Goal: Task Accomplishment & Management: Complete application form

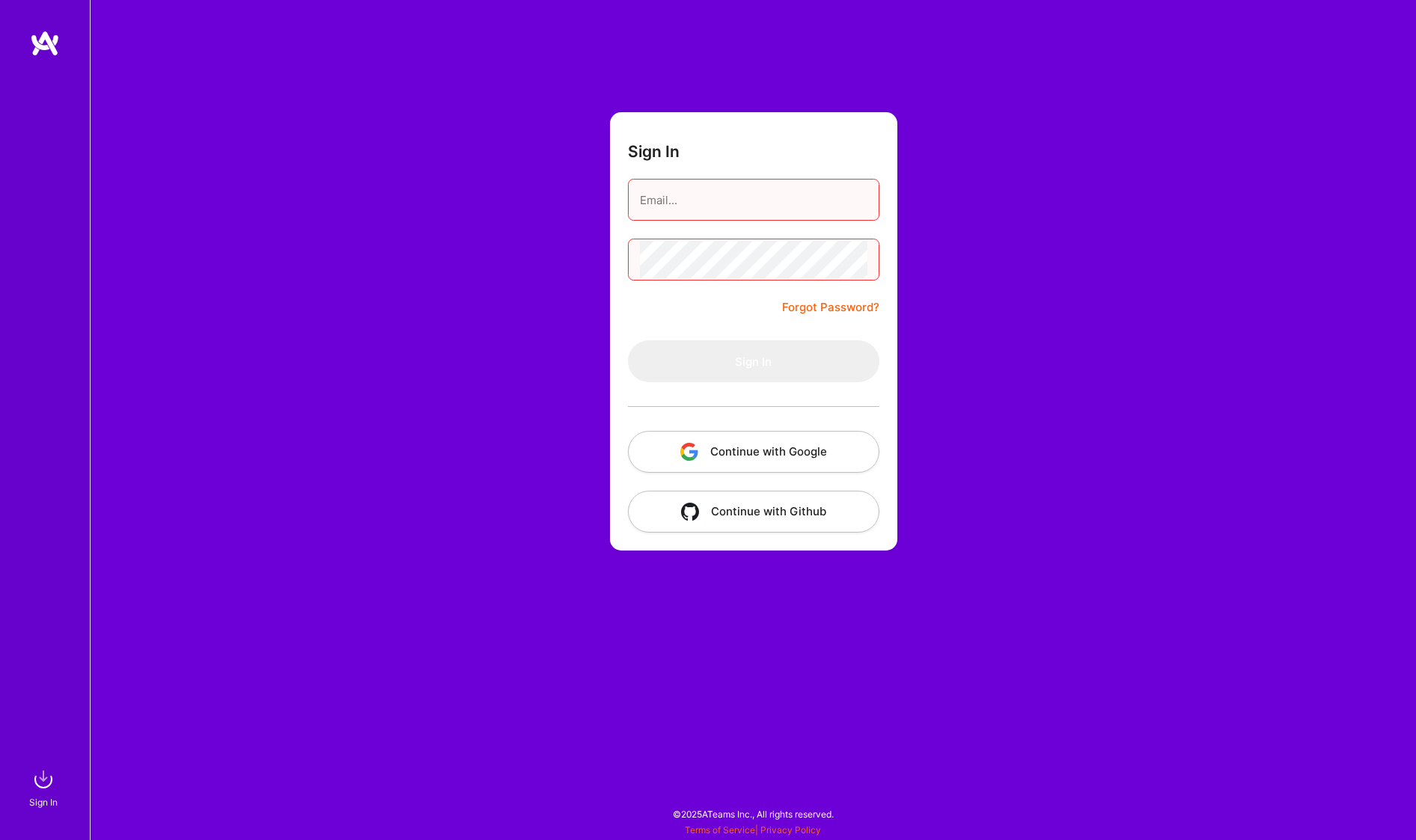
click at [667, 446] on button "Continue with Google" at bounding box center [753, 452] width 251 height 42
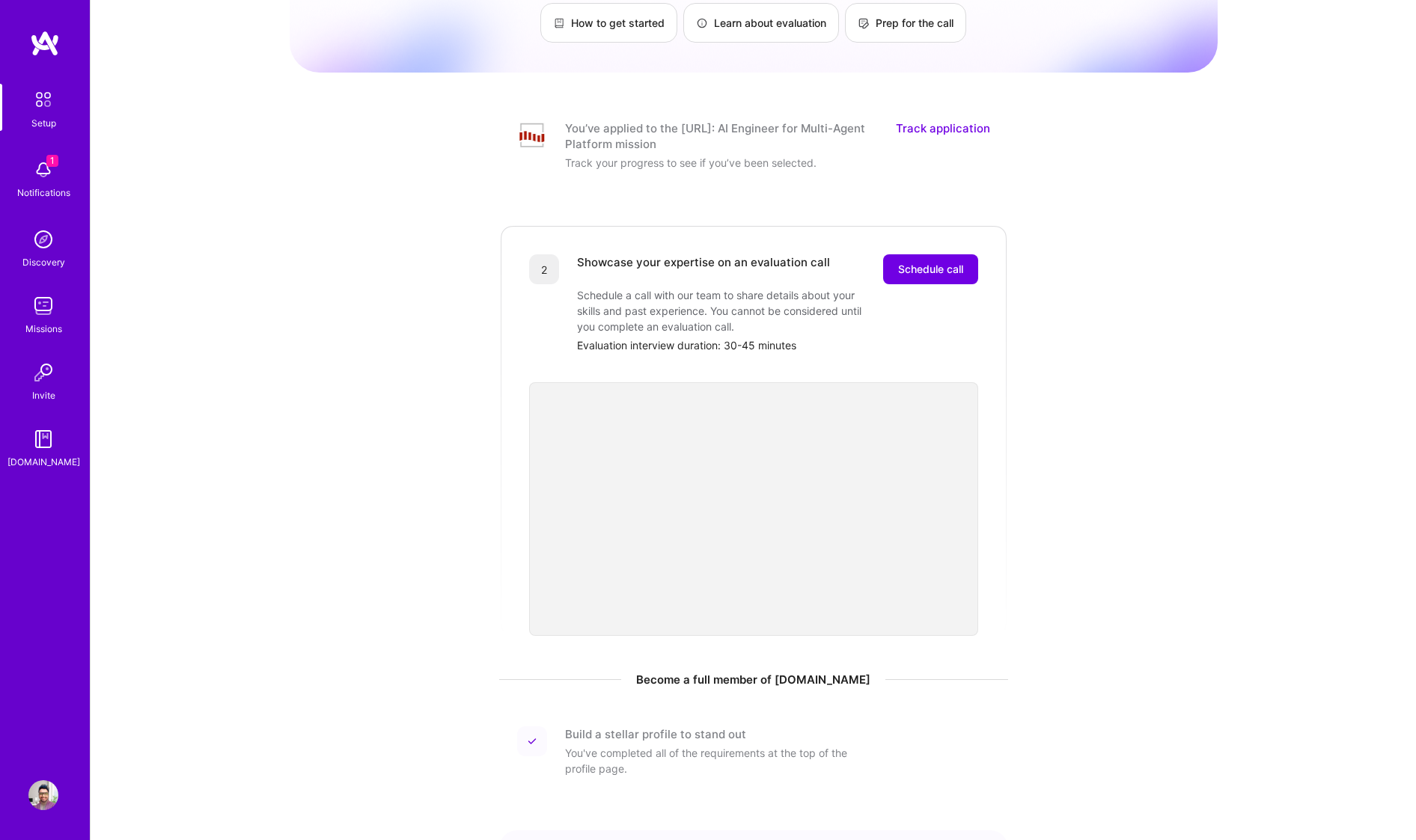
scroll to position [191, 0]
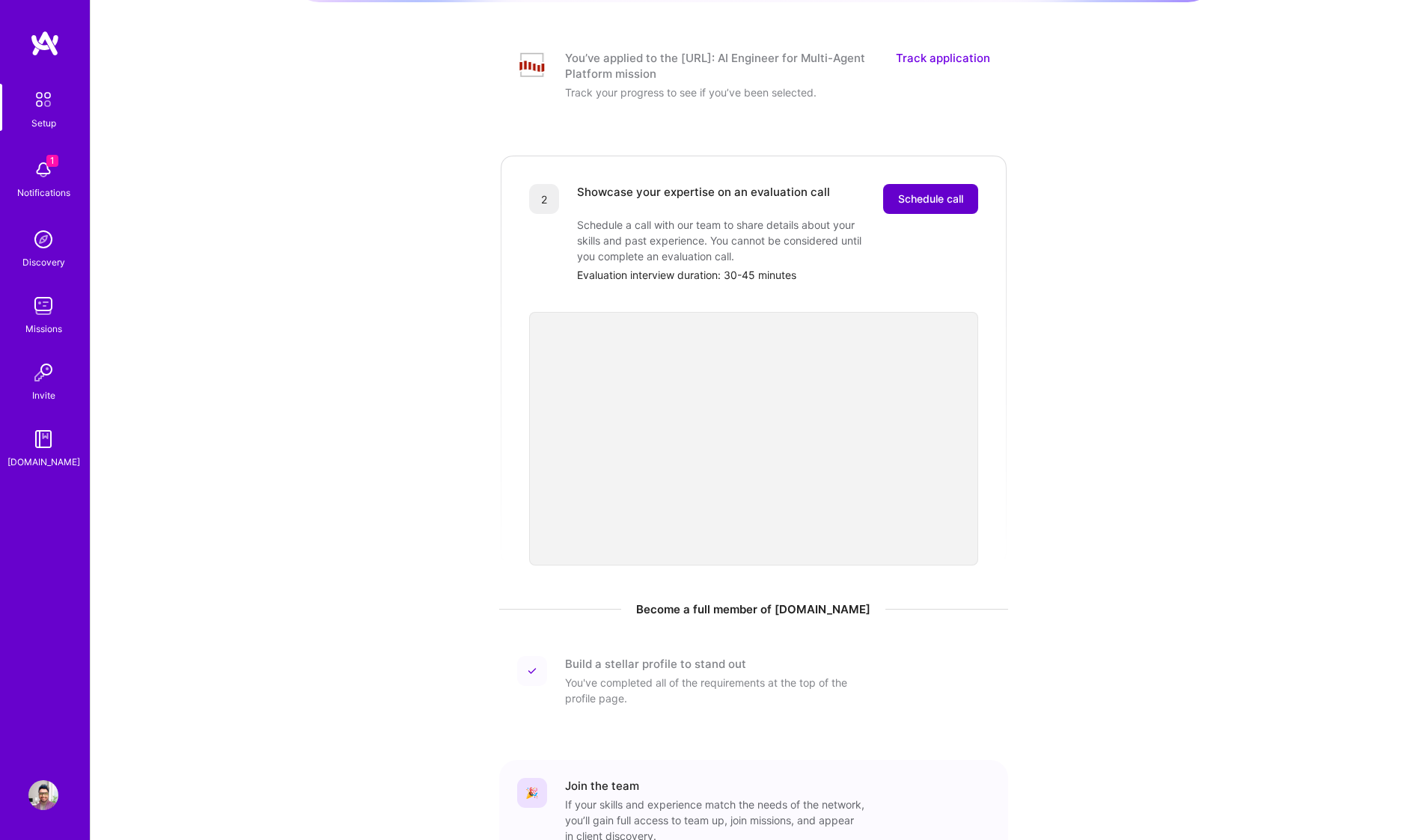
click at [931, 195] on button "Schedule call" at bounding box center [931, 199] width 95 height 30
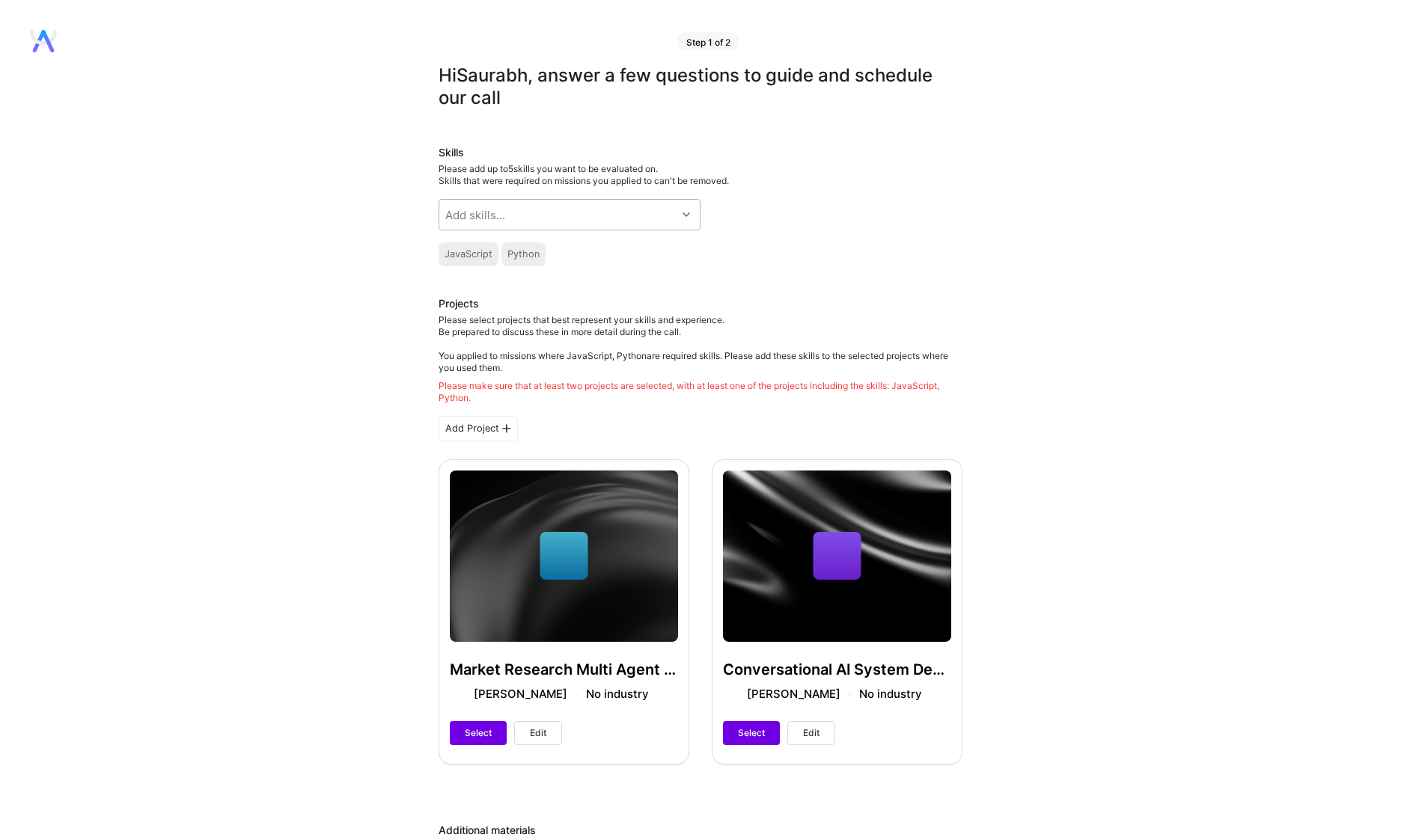
click at [637, 217] on div "Add skills..." at bounding box center [558, 214] width 237 height 30
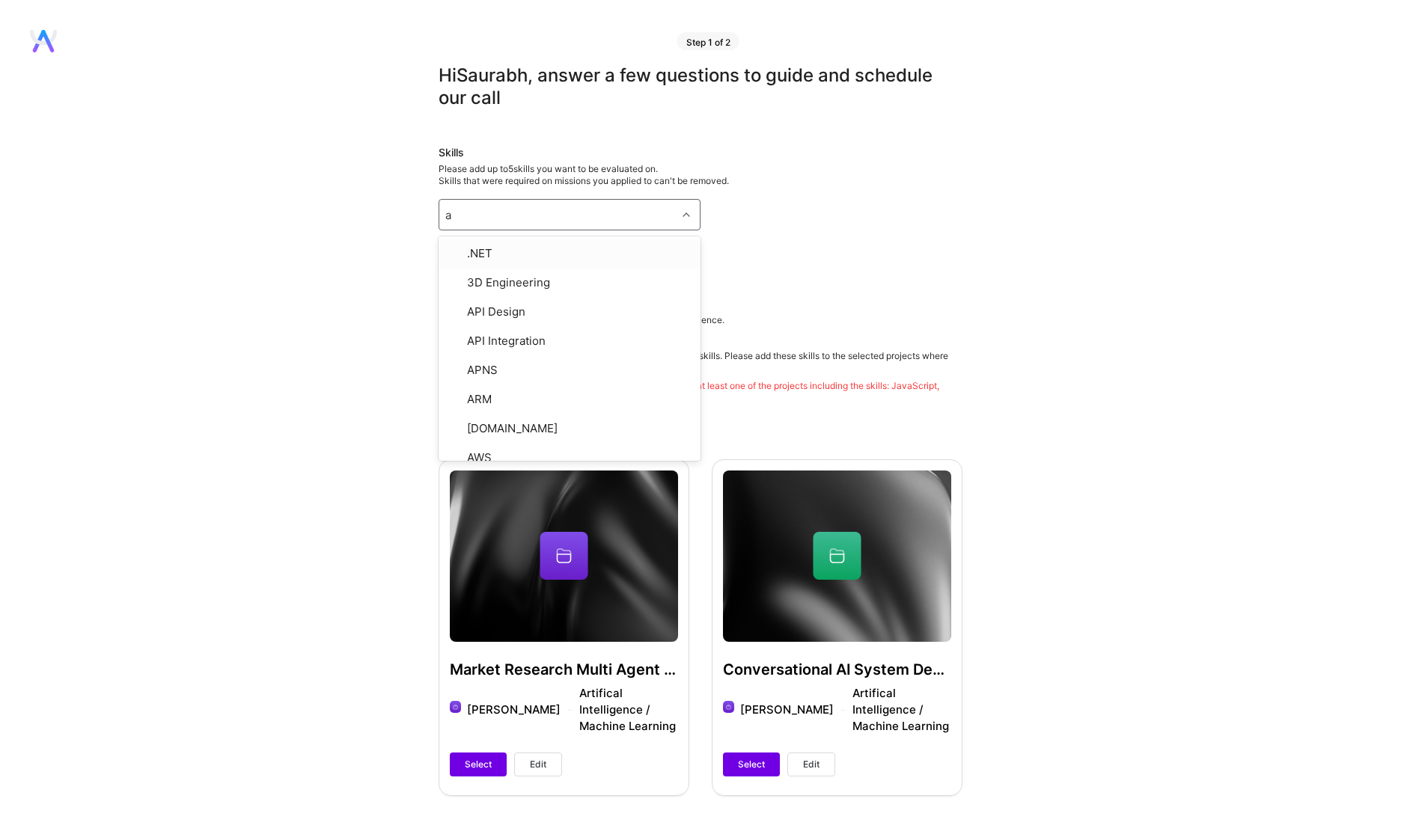
type input "ai"
click at [528, 308] on div "Artificial Intelligence (AI)" at bounding box center [569, 308] width 244 height 16
checkbox input "true"
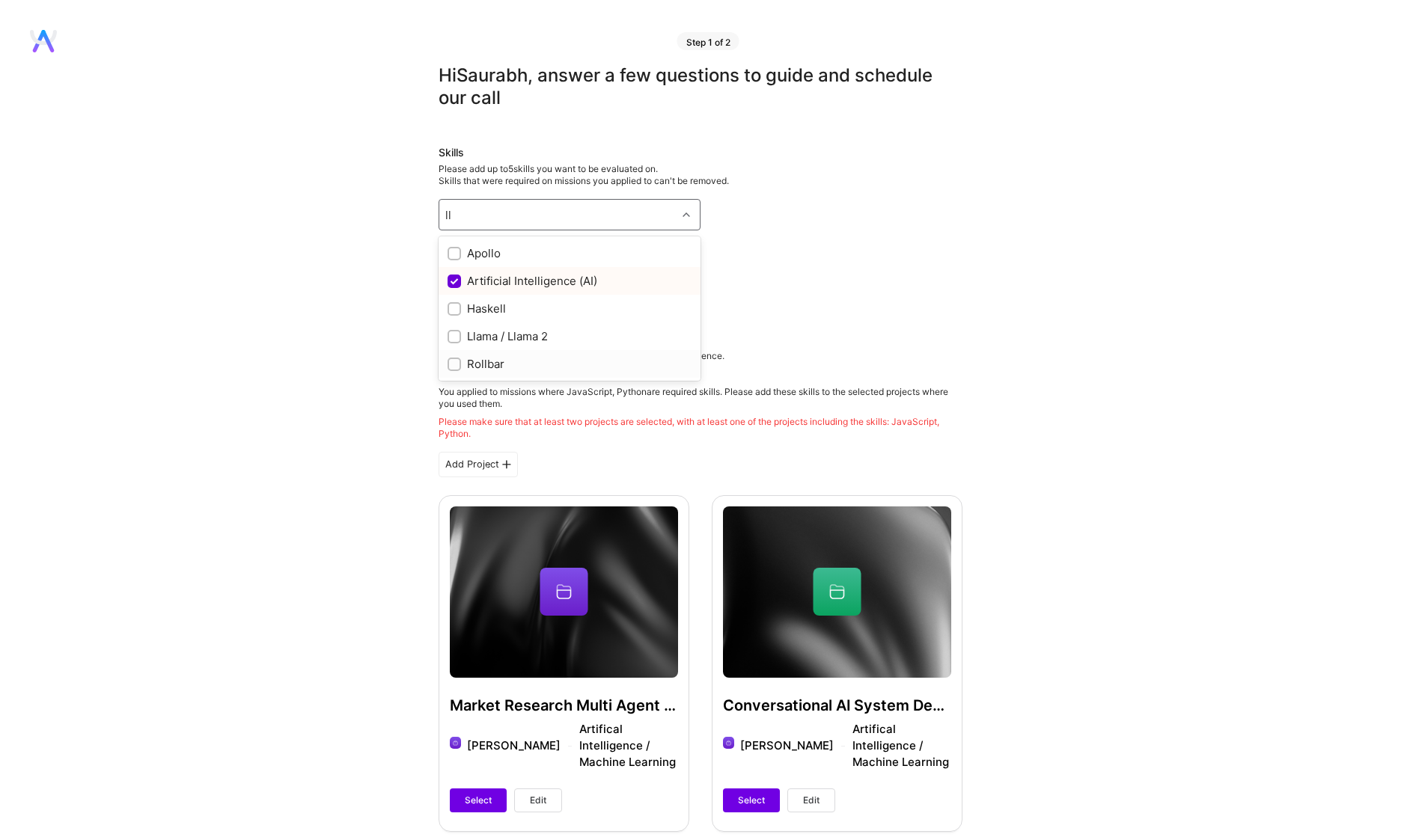
type input "ll"
click at [913, 383] on div "Please select projects that best represent your skills and experience. Be prepa…" at bounding box center [701, 394] width 524 height 90
click at [522, 249] on div "Python" at bounding box center [523, 255] width 32 height 12
click at [42, 44] on icon at bounding box center [43, 37] width 27 height 15
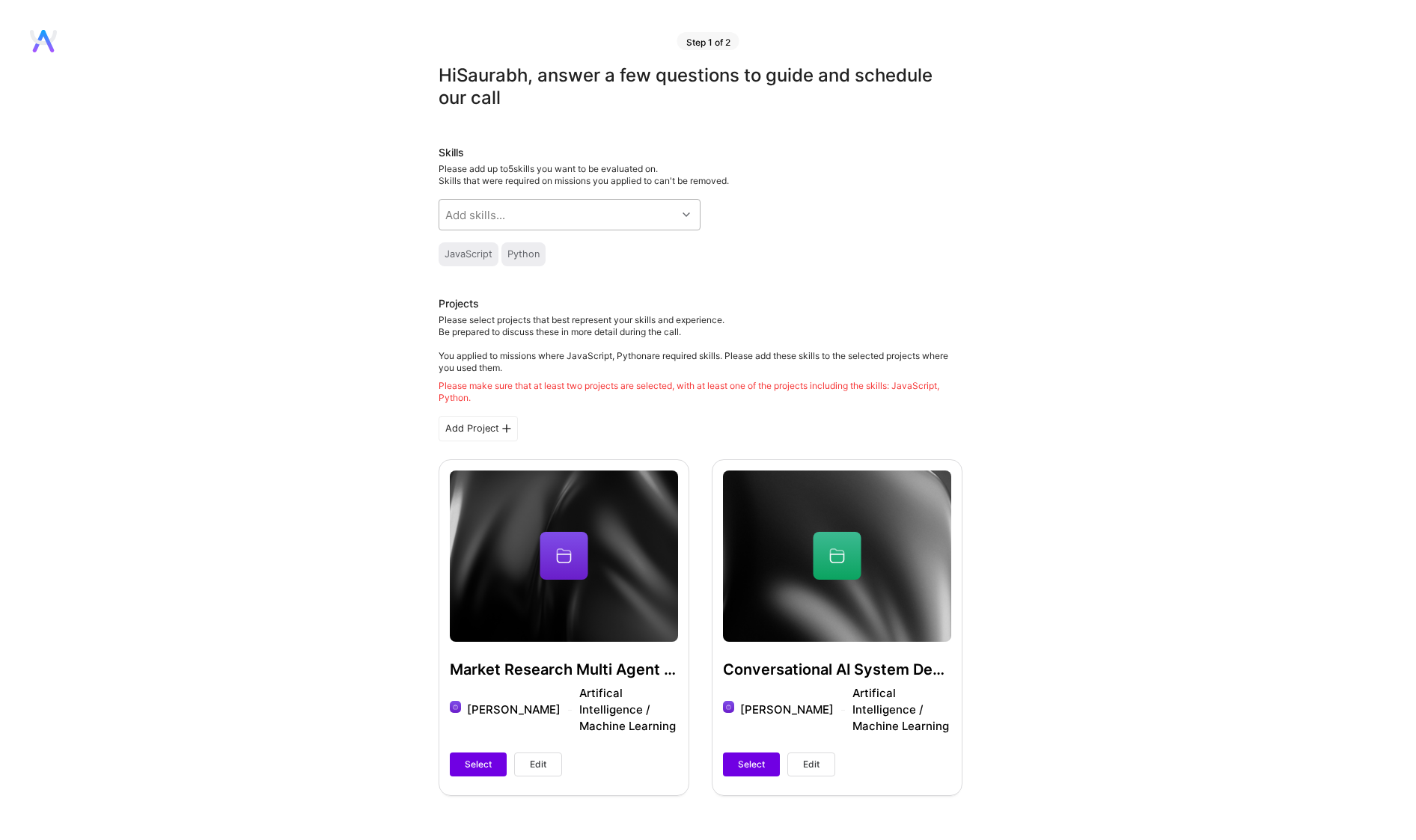
click at [650, 213] on div "Add skills..." at bounding box center [558, 214] width 237 height 30
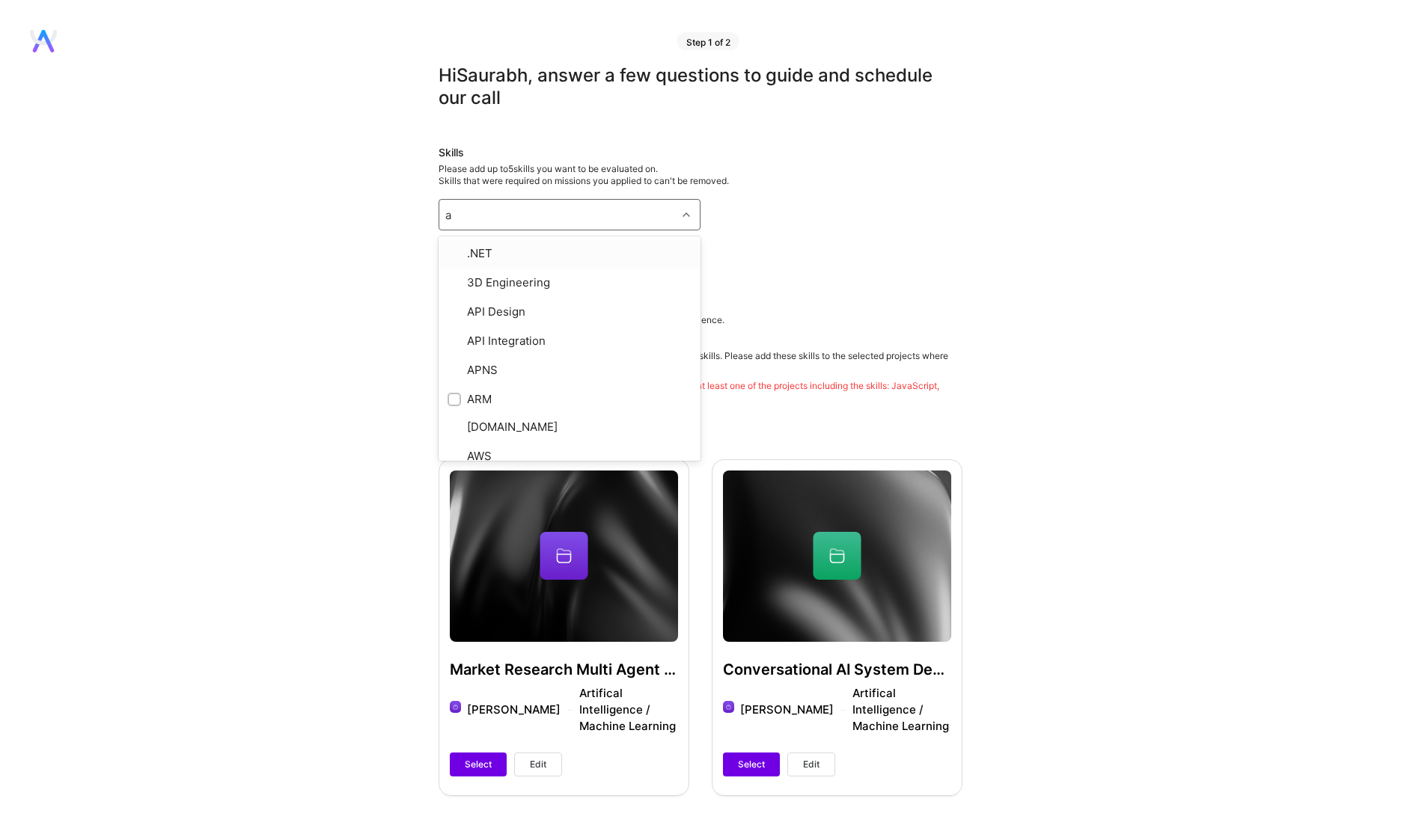
type input "ar"
click at [596, 383] on div "Artificial Intelligence (AI)" at bounding box center [569, 391] width 244 height 16
checkbox input "true"
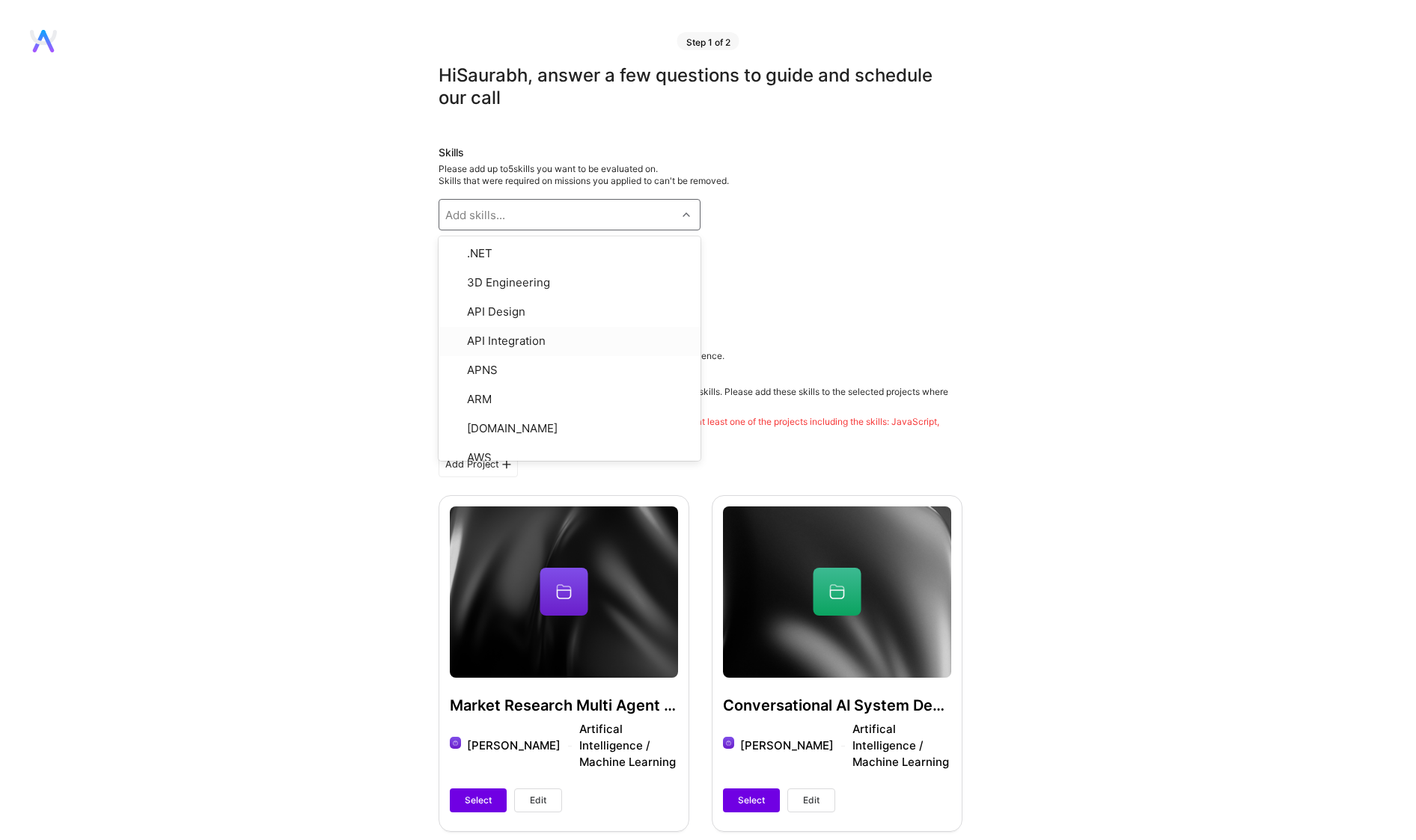
click at [922, 247] on div "JavaScript Python" at bounding box center [701, 254] width 524 height 24
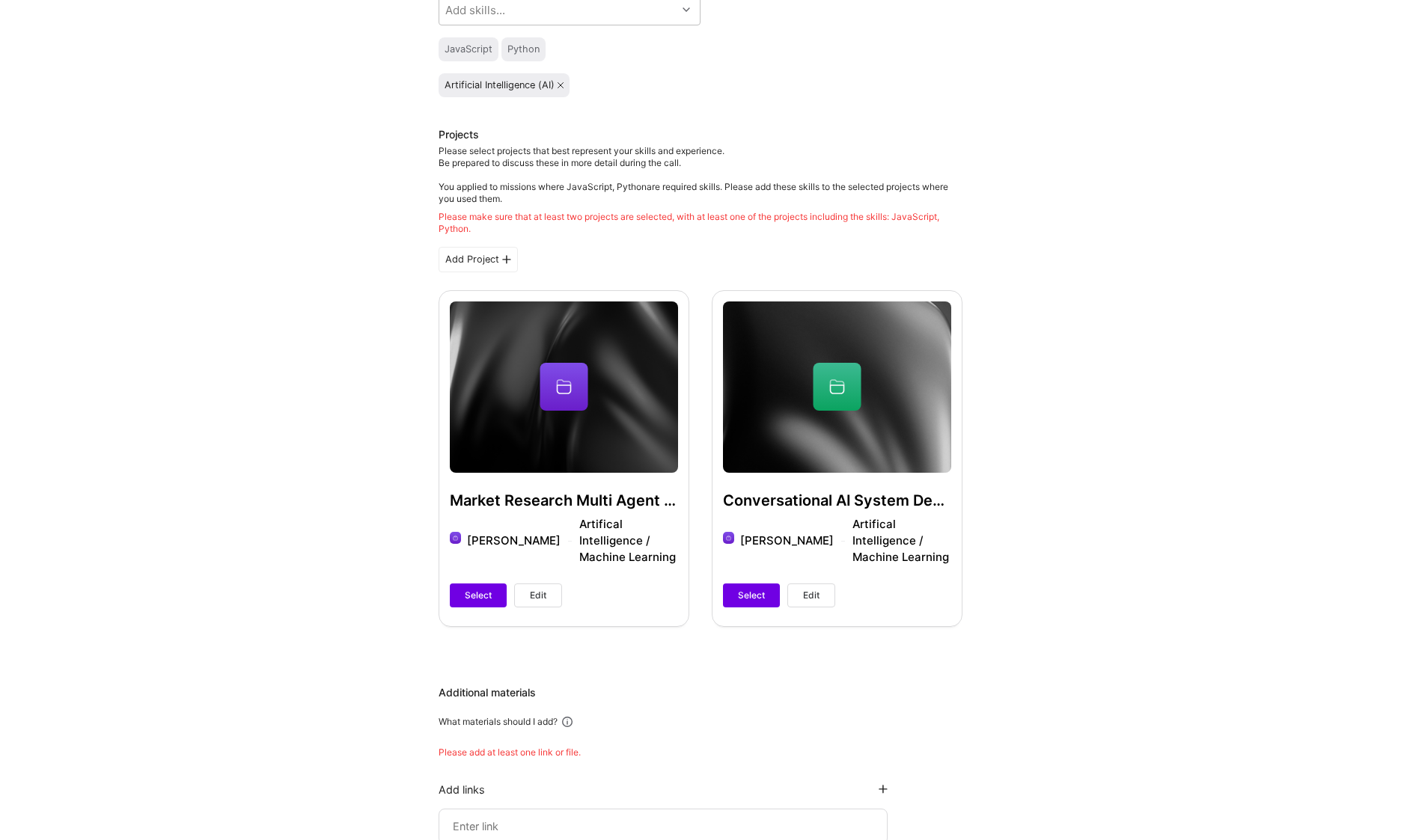
scroll to position [302, 0]
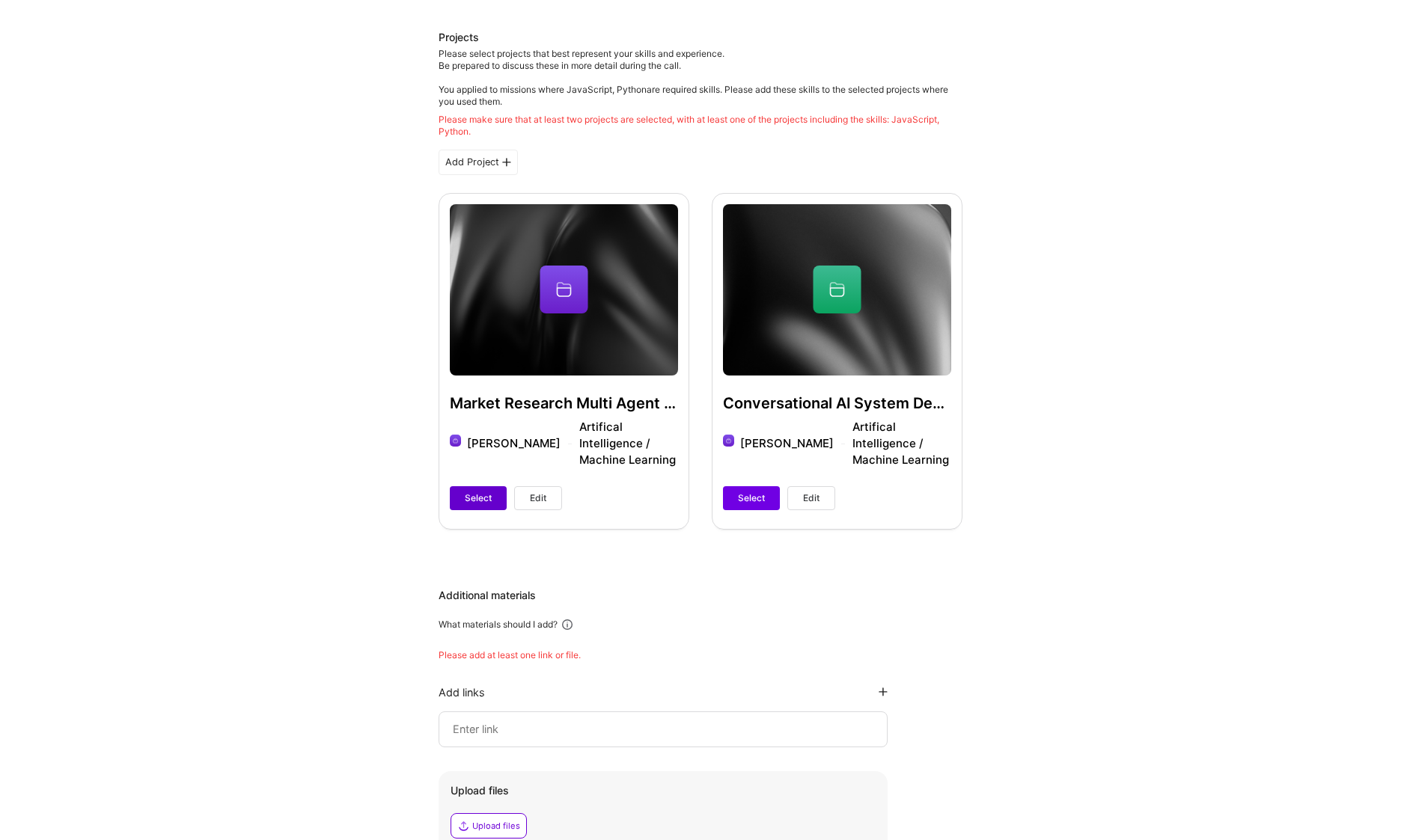
click at [487, 488] on button "Select" at bounding box center [478, 498] width 57 height 24
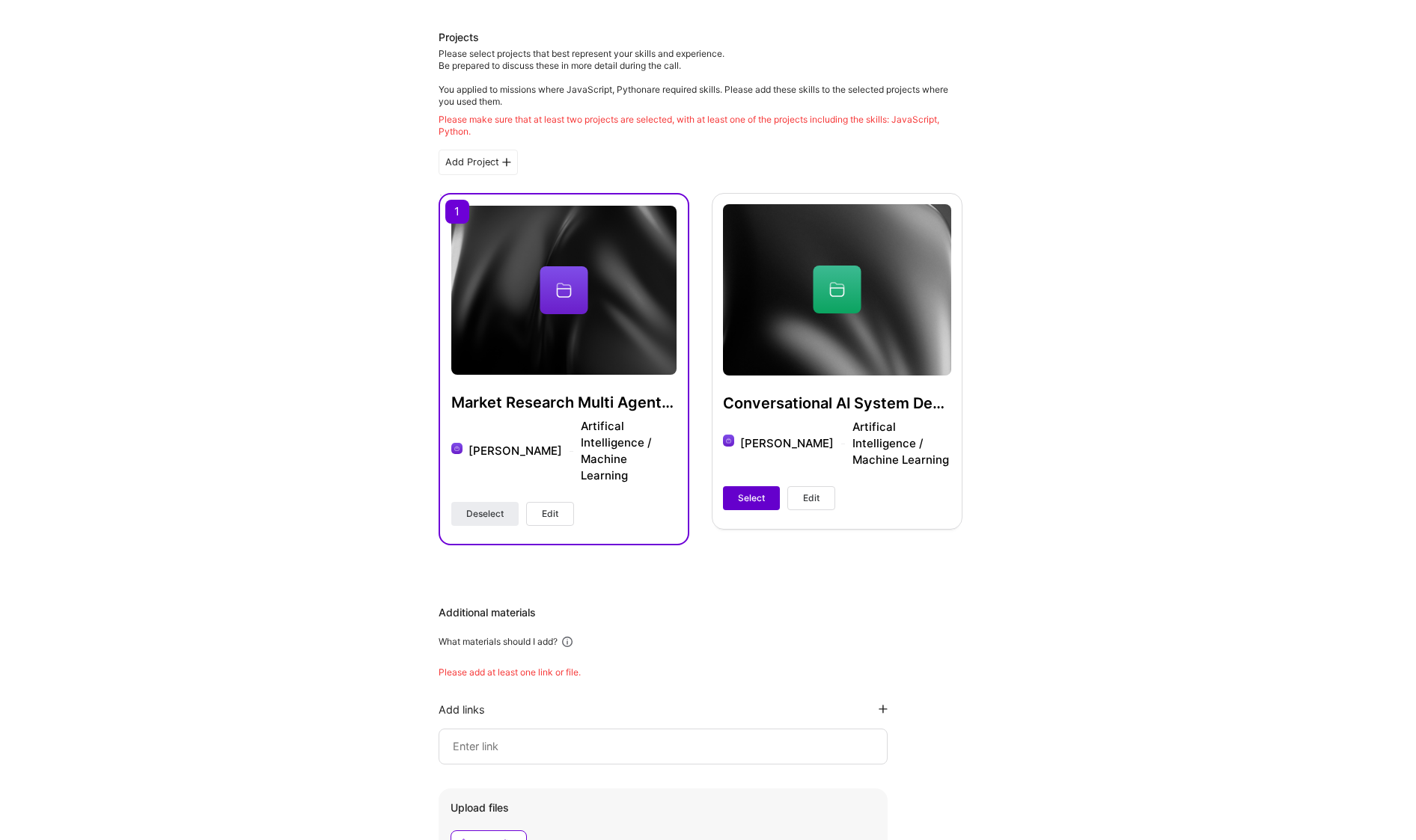
click at [739, 492] on span "Select" at bounding box center [751, 498] width 27 height 13
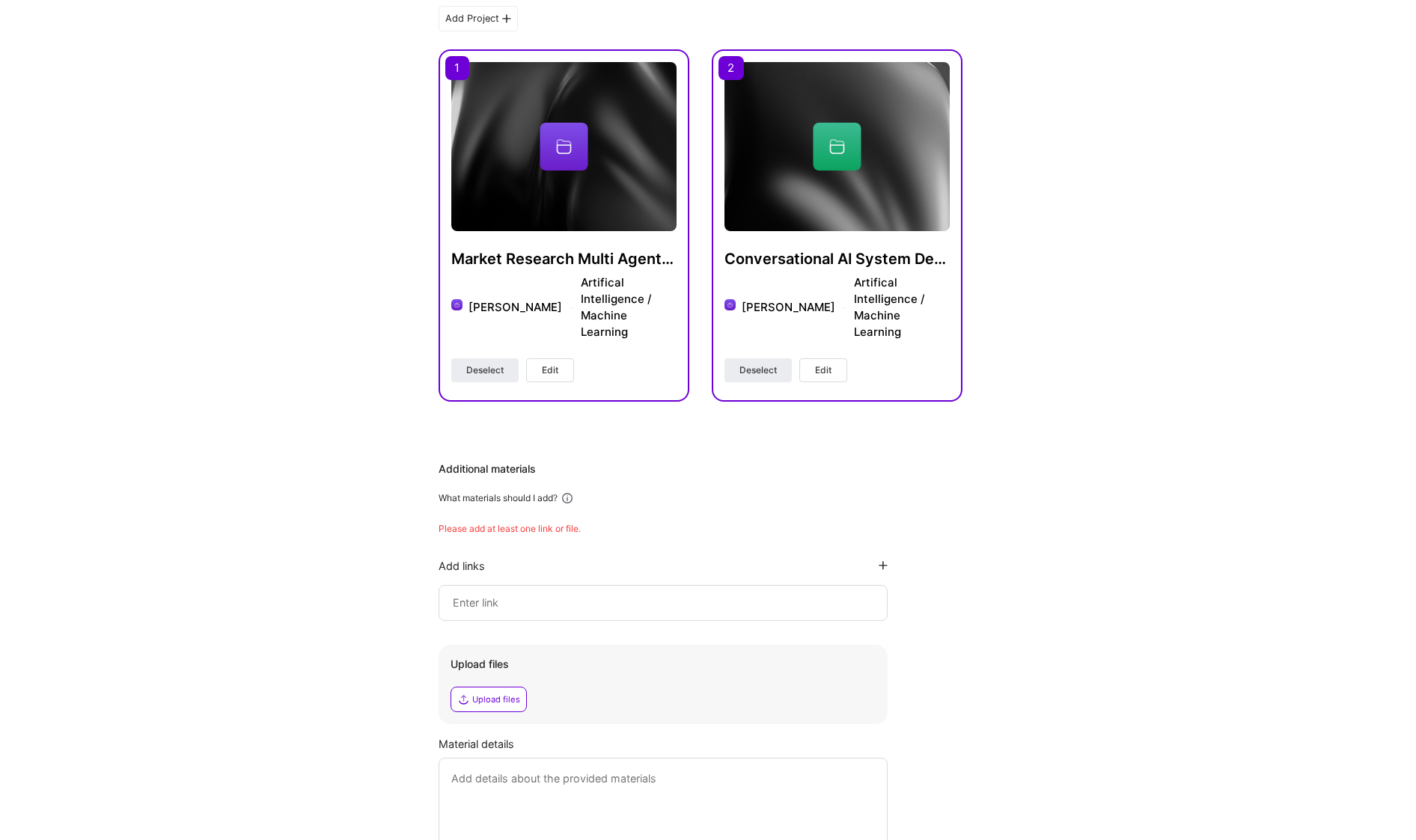
scroll to position [562, 0]
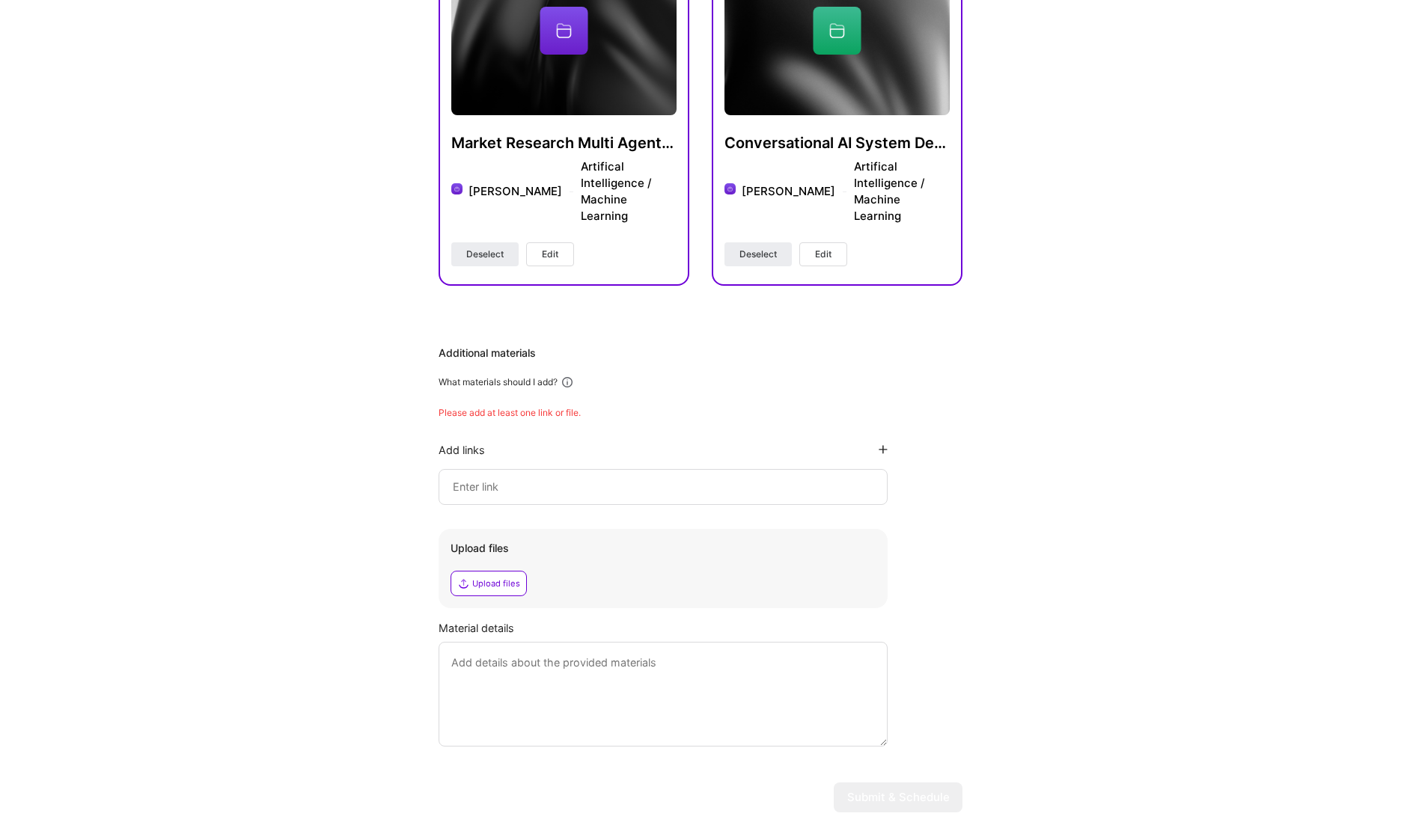
click at [660, 469] on div at bounding box center [663, 487] width 449 height 36
click at [553, 469] on div at bounding box center [663, 487] width 449 height 36
click at [559, 478] on input at bounding box center [663, 487] width 424 height 18
click at [774, 651] on textarea at bounding box center [663, 695] width 449 height 105
click at [522, 478] on input at bounding box center [663, 487] width 424 height 18
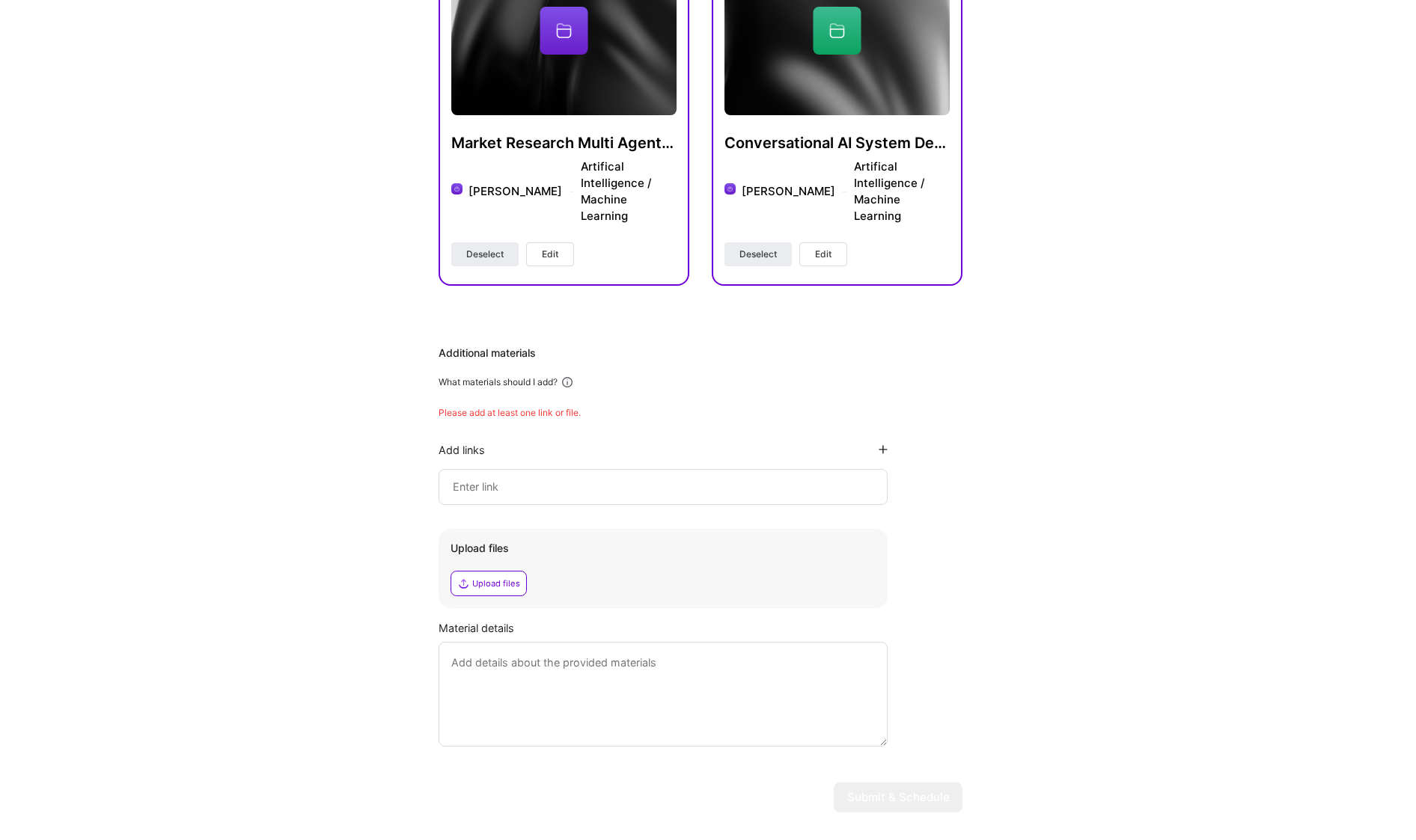
click at [488, 688] on textarea at bounding box center [663, 695] width 449 height 105
type textarea "I cant share any details it was private project"
click at [895, 745] on div "Hi Saurabh , answer a few questions to guide and schedule our call Skills Pleas…" at bounding box center [701, 163] width 524 height 1322
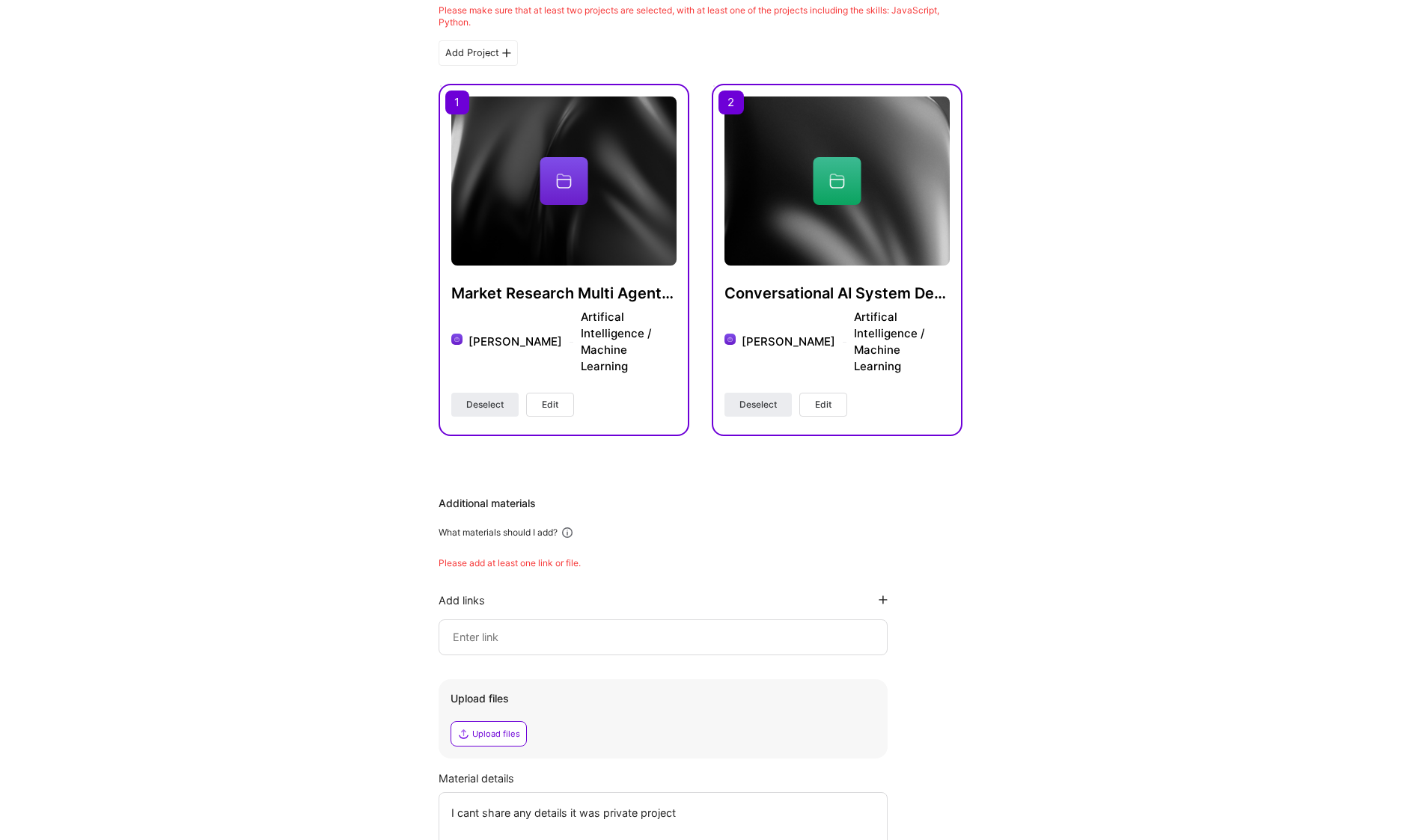
scroll to position [527, 0]
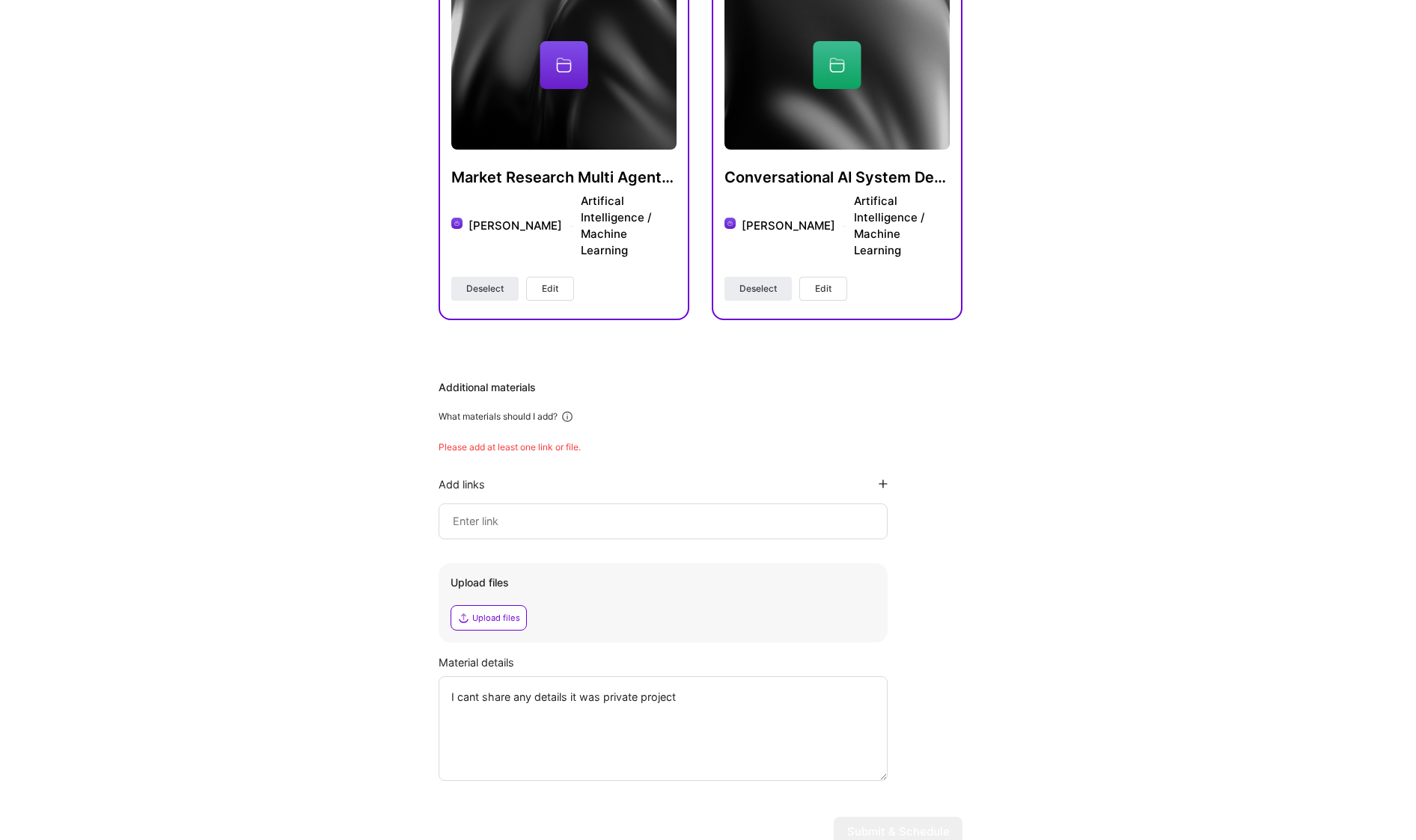
click at [601, 512] on input at bounding box center [663, 521] width 424 height 18
click at [883, 480] on icon at bounding box center [883, 484] width 9 height 9
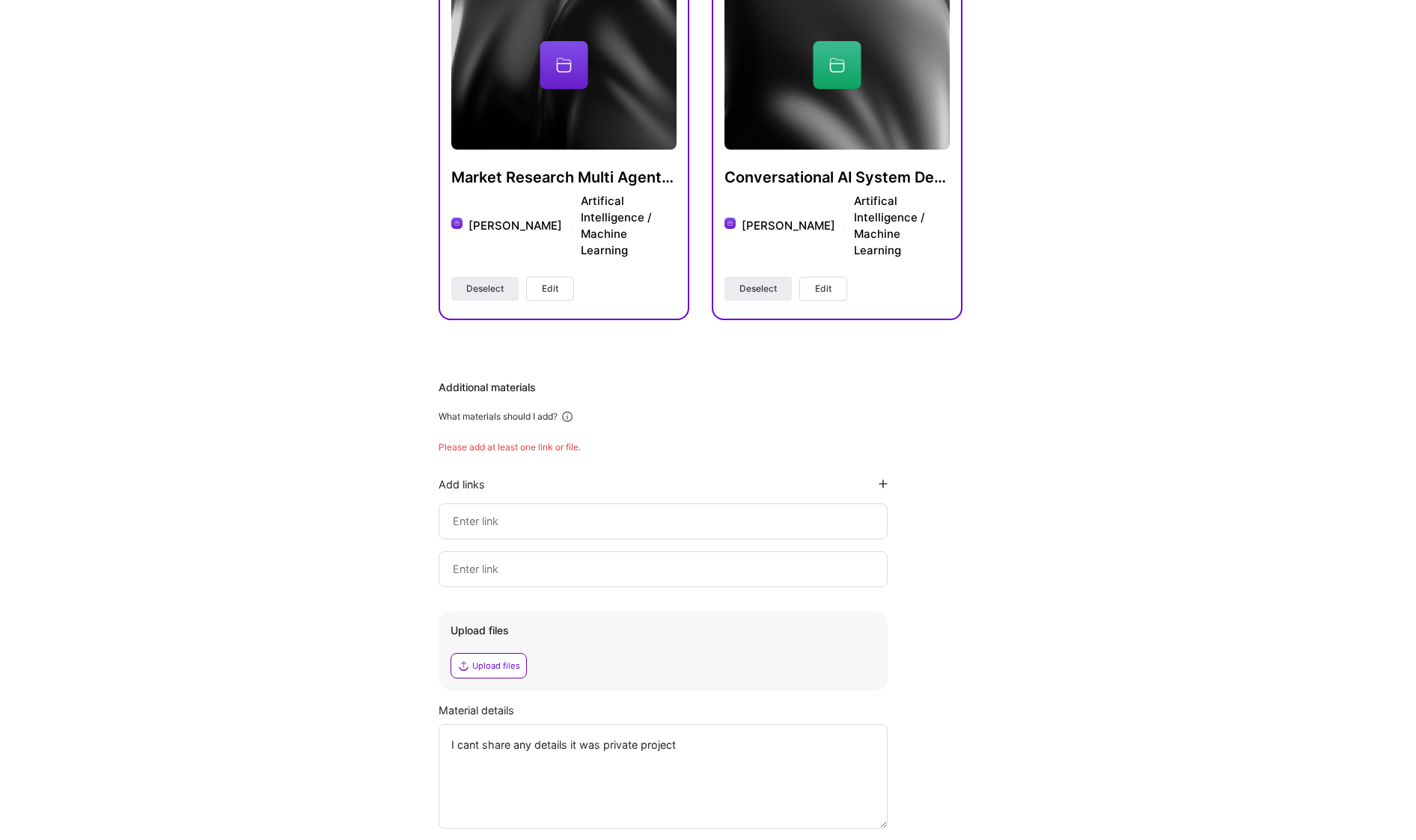
click at [883, 480] on icon at bounding box center [883, 484] width 9 height 9
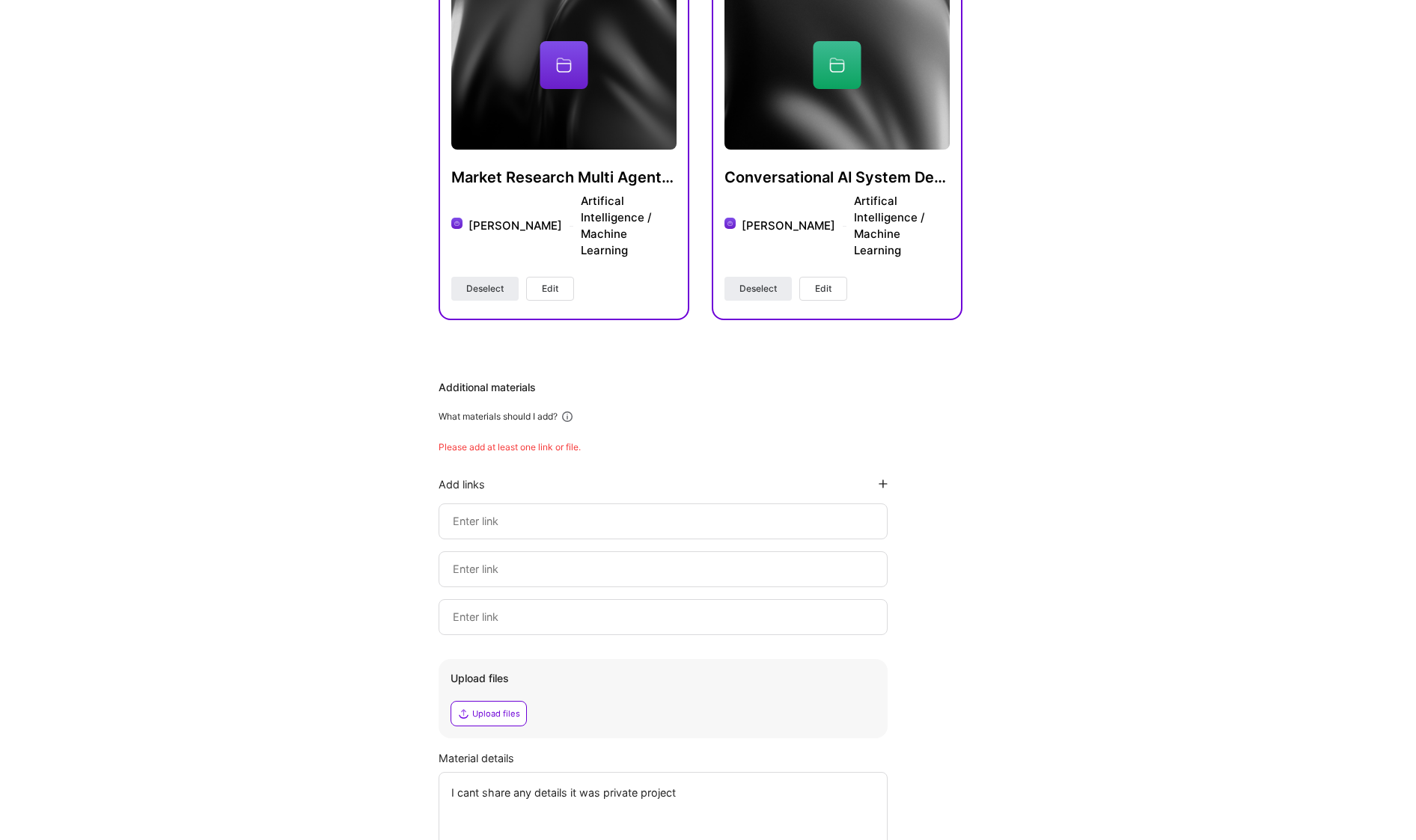
scroll to position [658, 0]
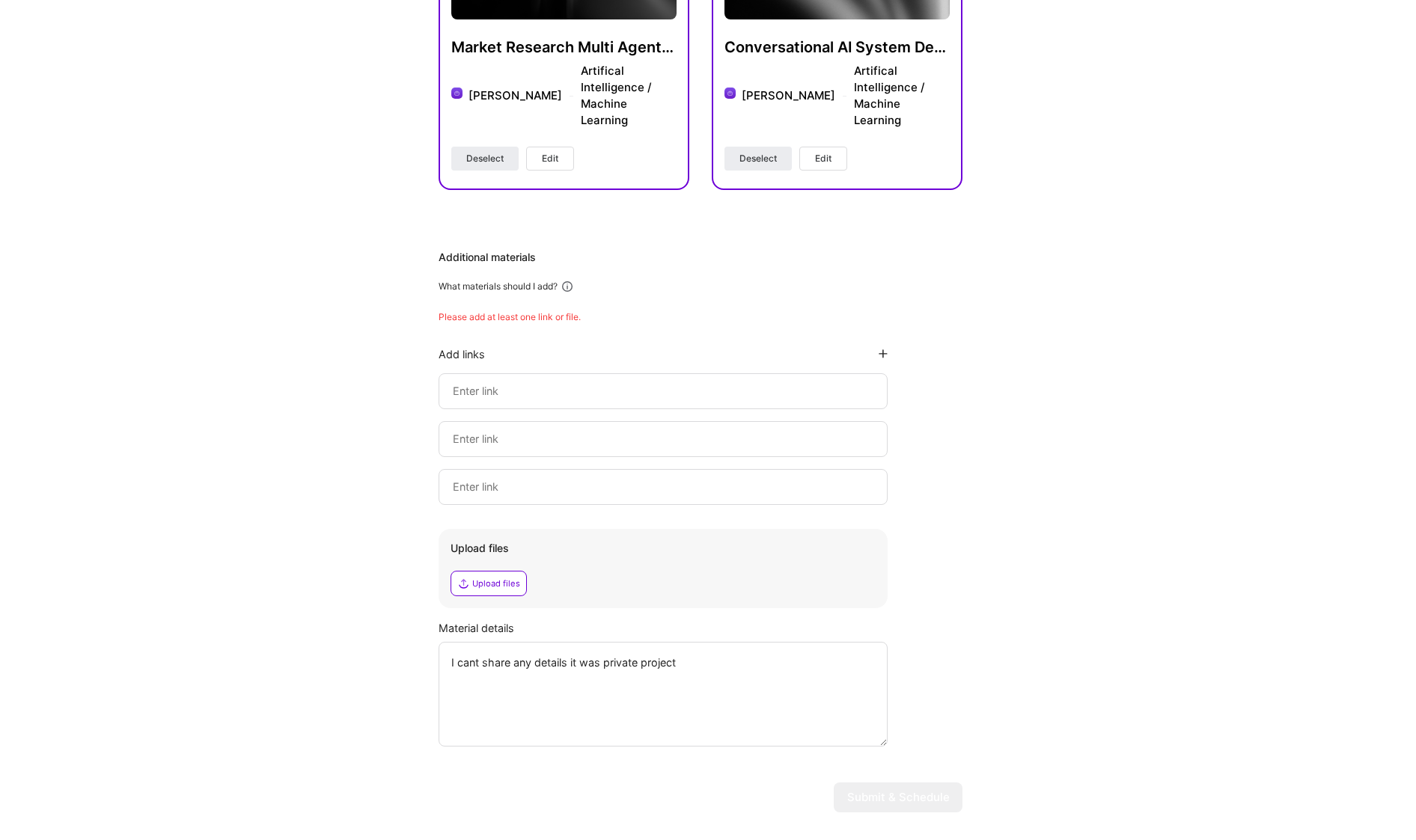
click at [839, 274] on div "Additional materials What materials should I add? Please add at least one link …" at bounding box center [701, 498] width 524 height 497
click at [642, 383] on input at bounding box center [663, 392] width 424 height 18
paste input "https://github.com/saurabhhebbalkar5"
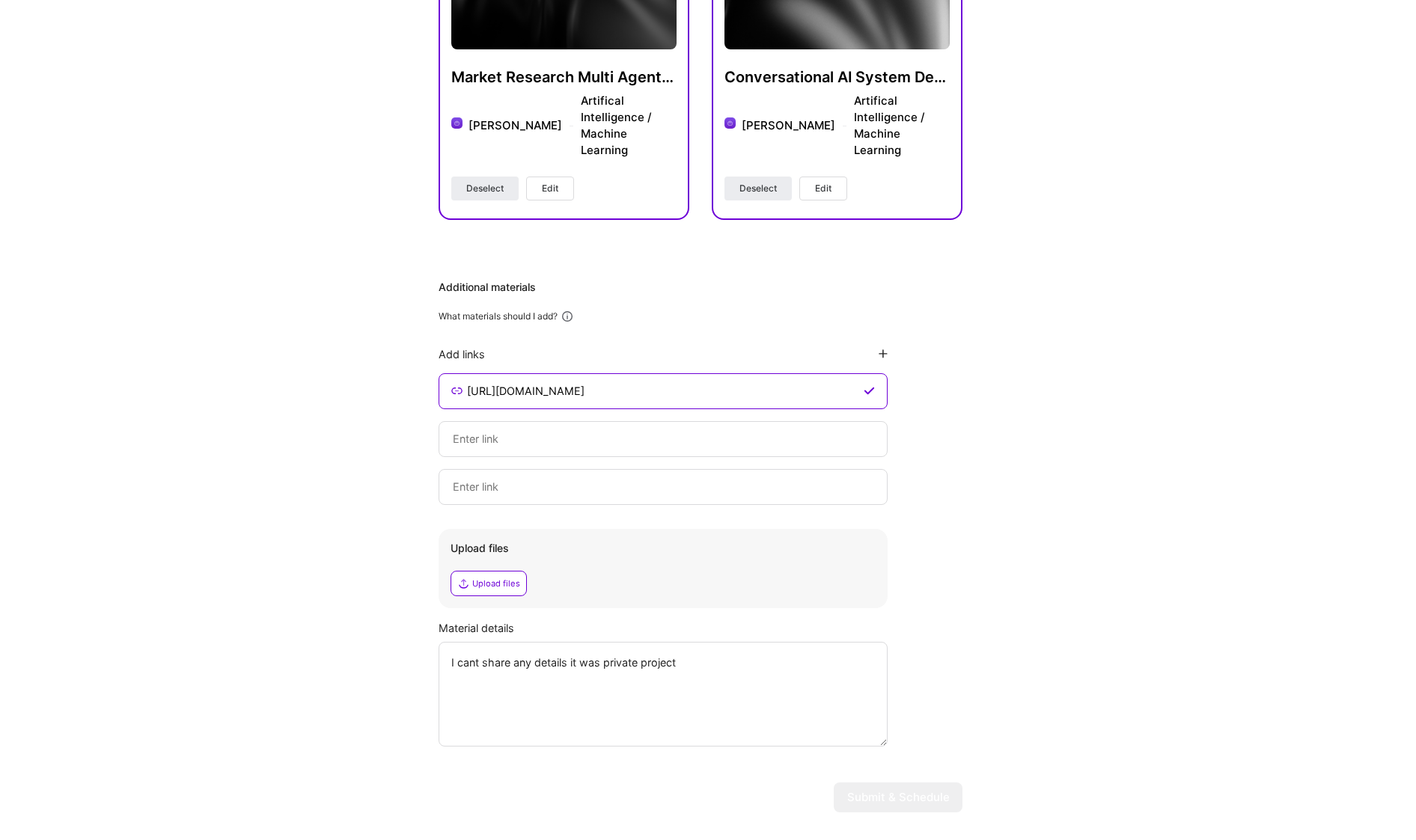
type input "https://github.com/saurabhhebbalkar5"
click at [508, 577] on div "Upload files" at bounding box center [496, 583] width 48 height 12
click at [797, 669] on textarea "I cant share any details it was private project" at bounding box center [663, 695] width 449 height 105
click at [712, 430] on input at bounding box center [663, 439] width 424 height 18
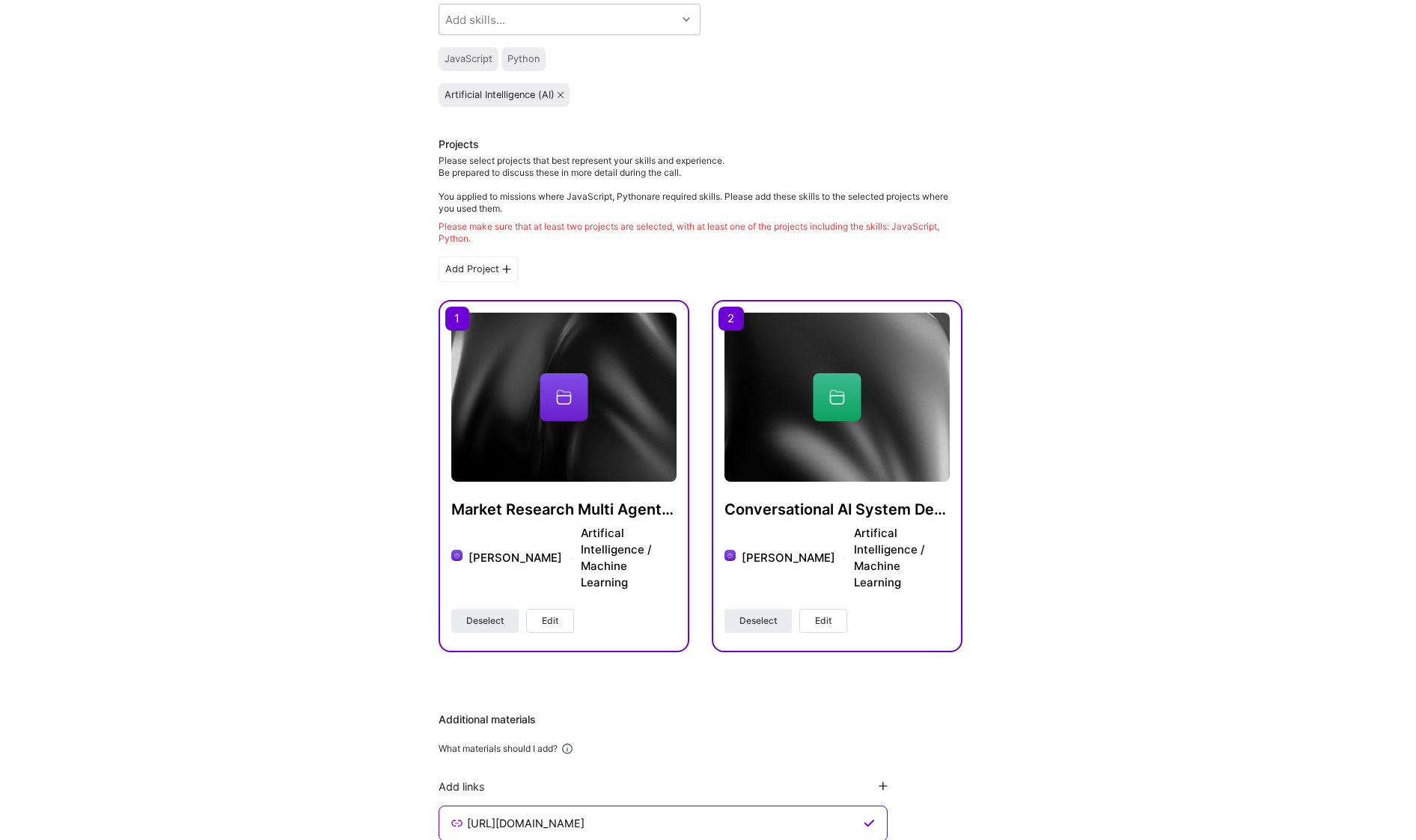
scroll to position [249, 0]
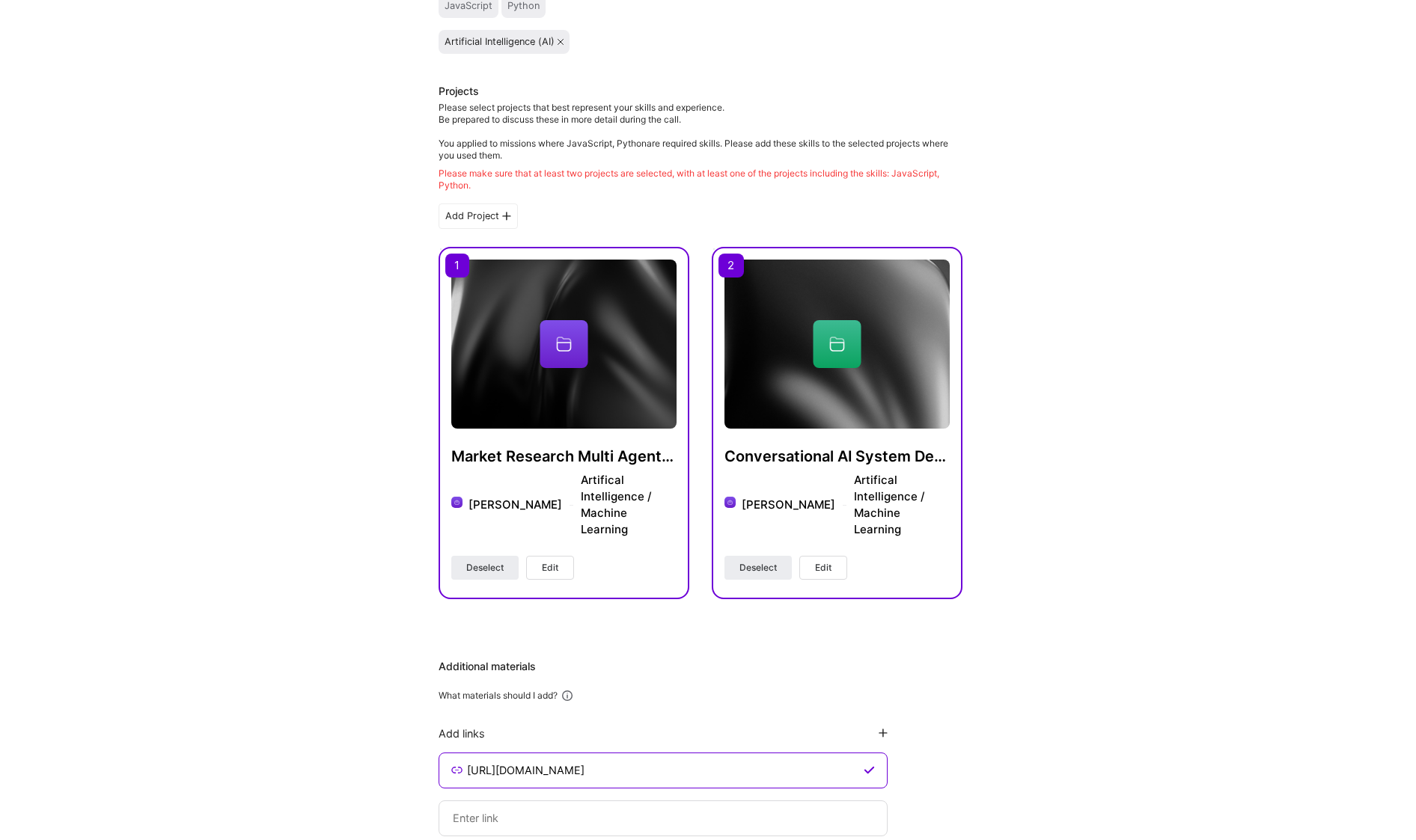
click at [563, 556] on button "Edit" at bounding box center [550, 567] width 48 height 24
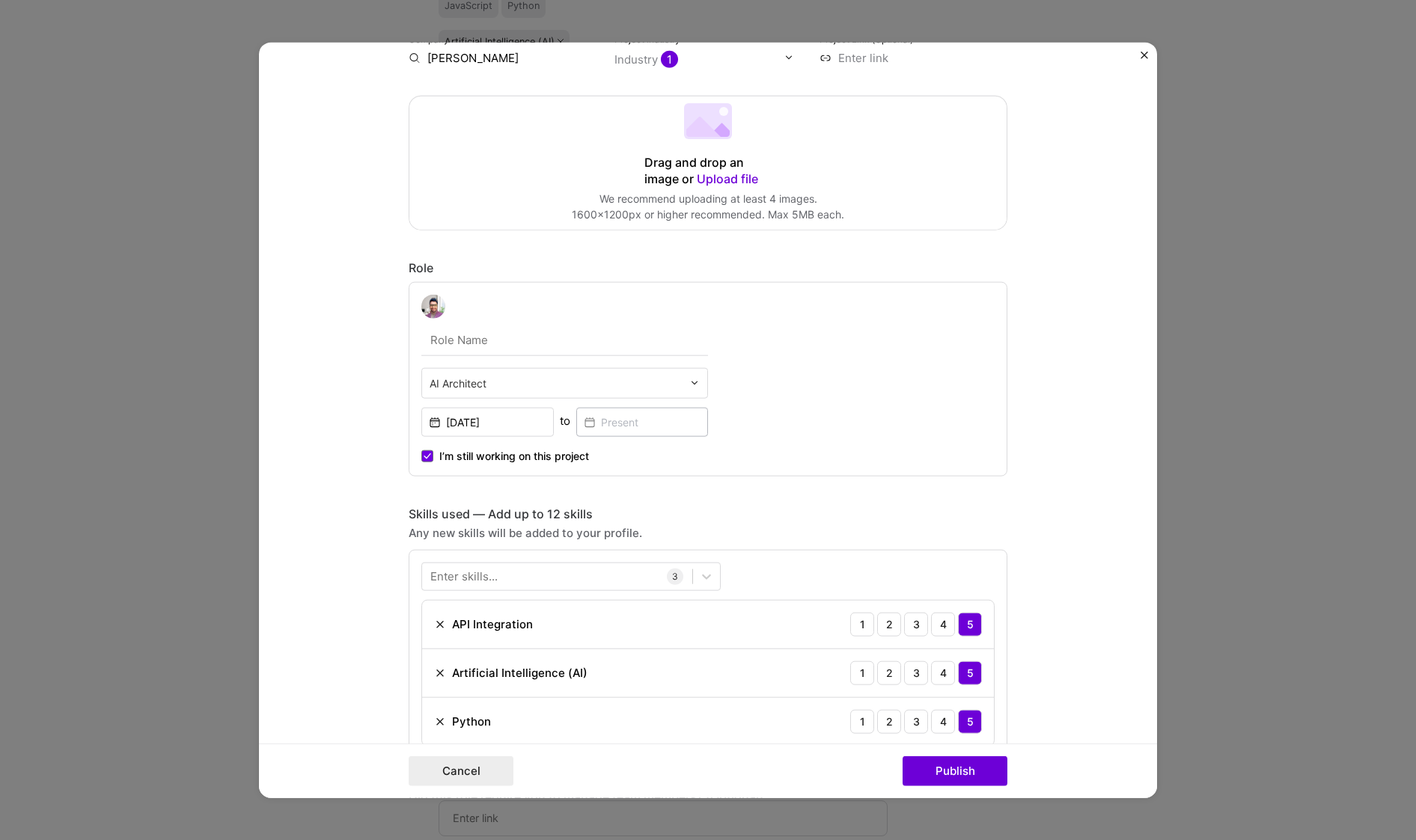
scroll to position [359, 0]
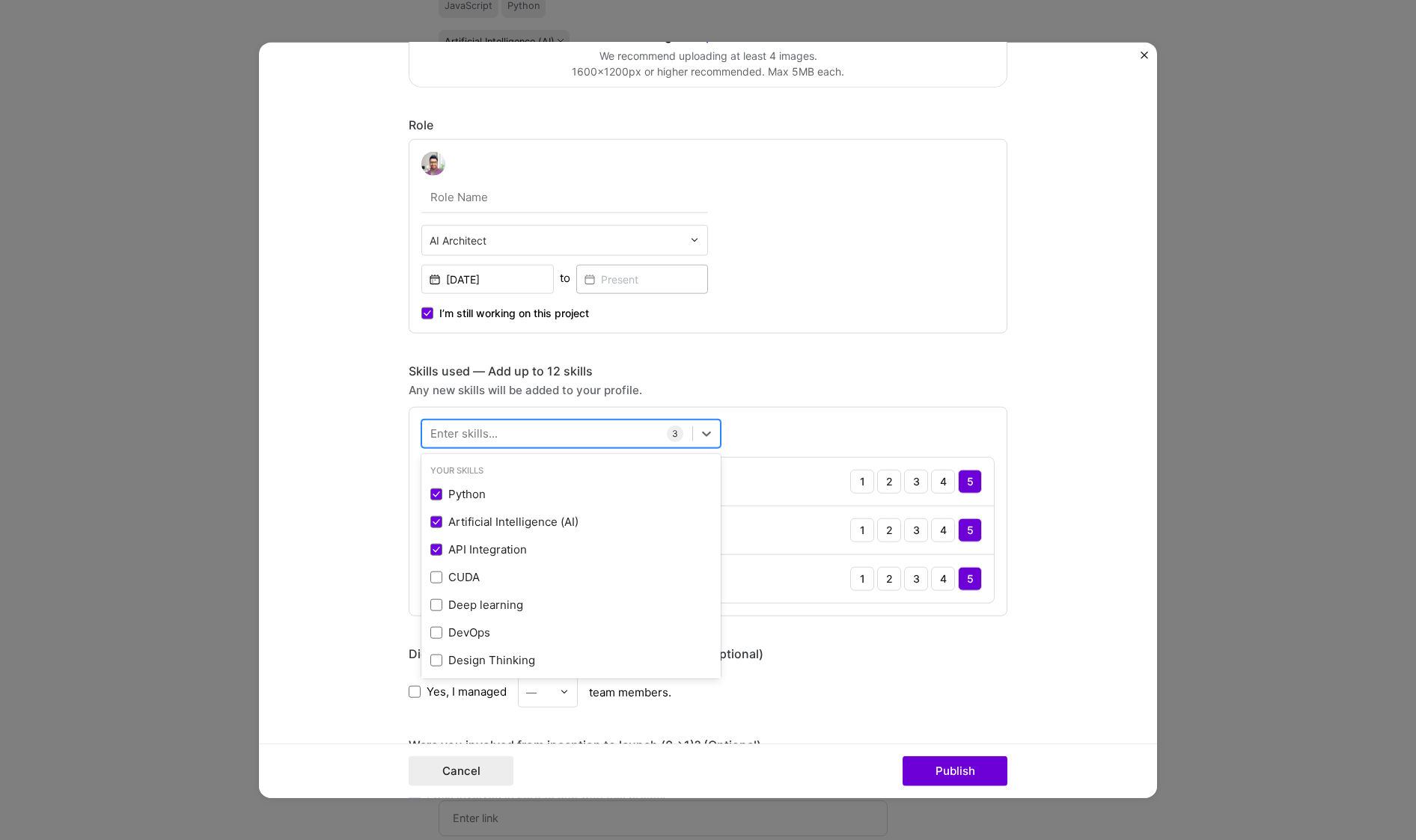
click at [582, 427] on div at bounding box center [557, 434] width 270 height 25
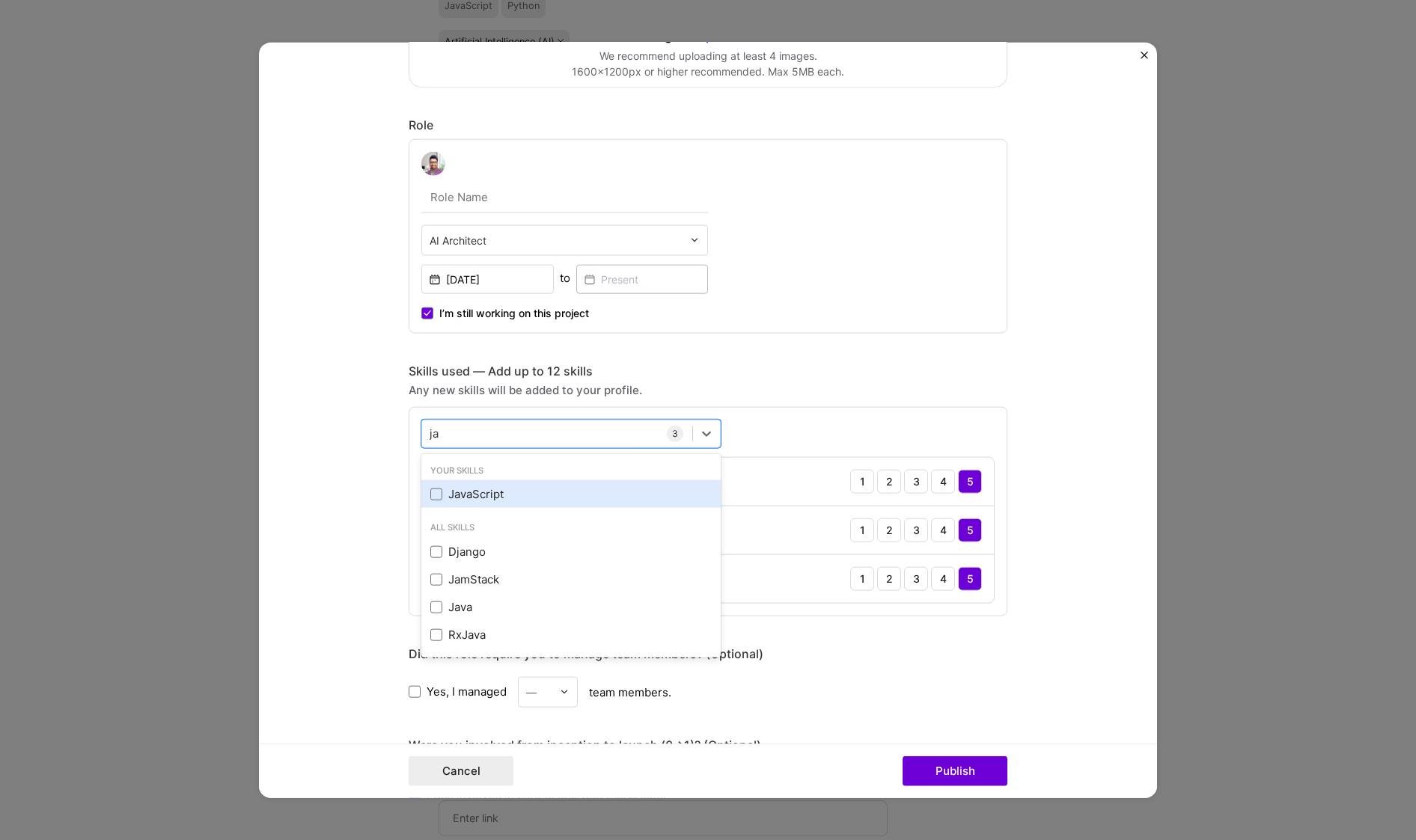
click at [499, 498] on div "JavaScript" at bounding box center [571, 493] width 282 height 16
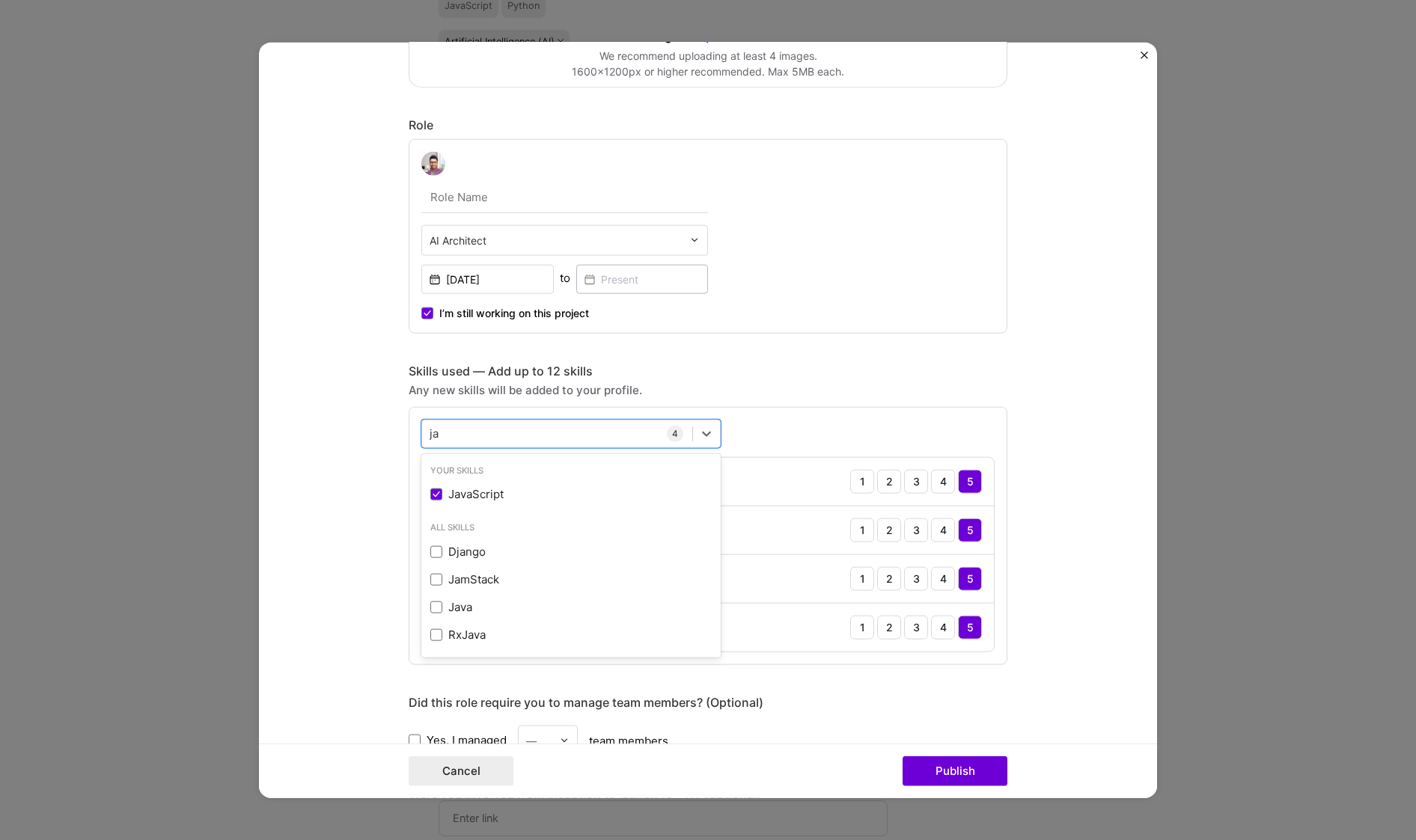
type input "ja"
click at [965, 709] on div "Did this role require you to manage team members? (Optional) Yes, I managed — t…" at bounding box center [708, 725] width 599 height 62
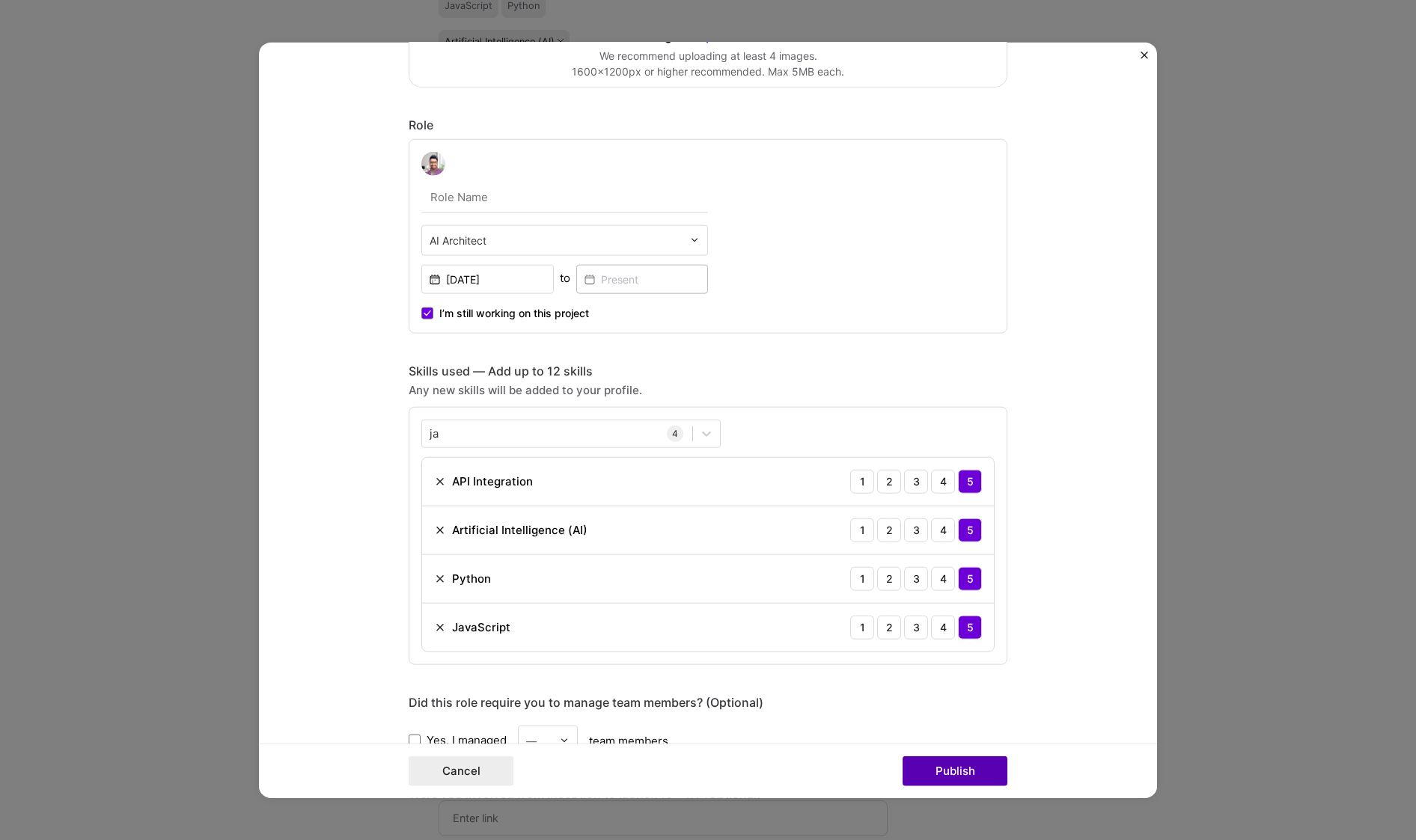
click at [960, 776] on button "Publish" at bounding box center [955, 771] width 105 height 30
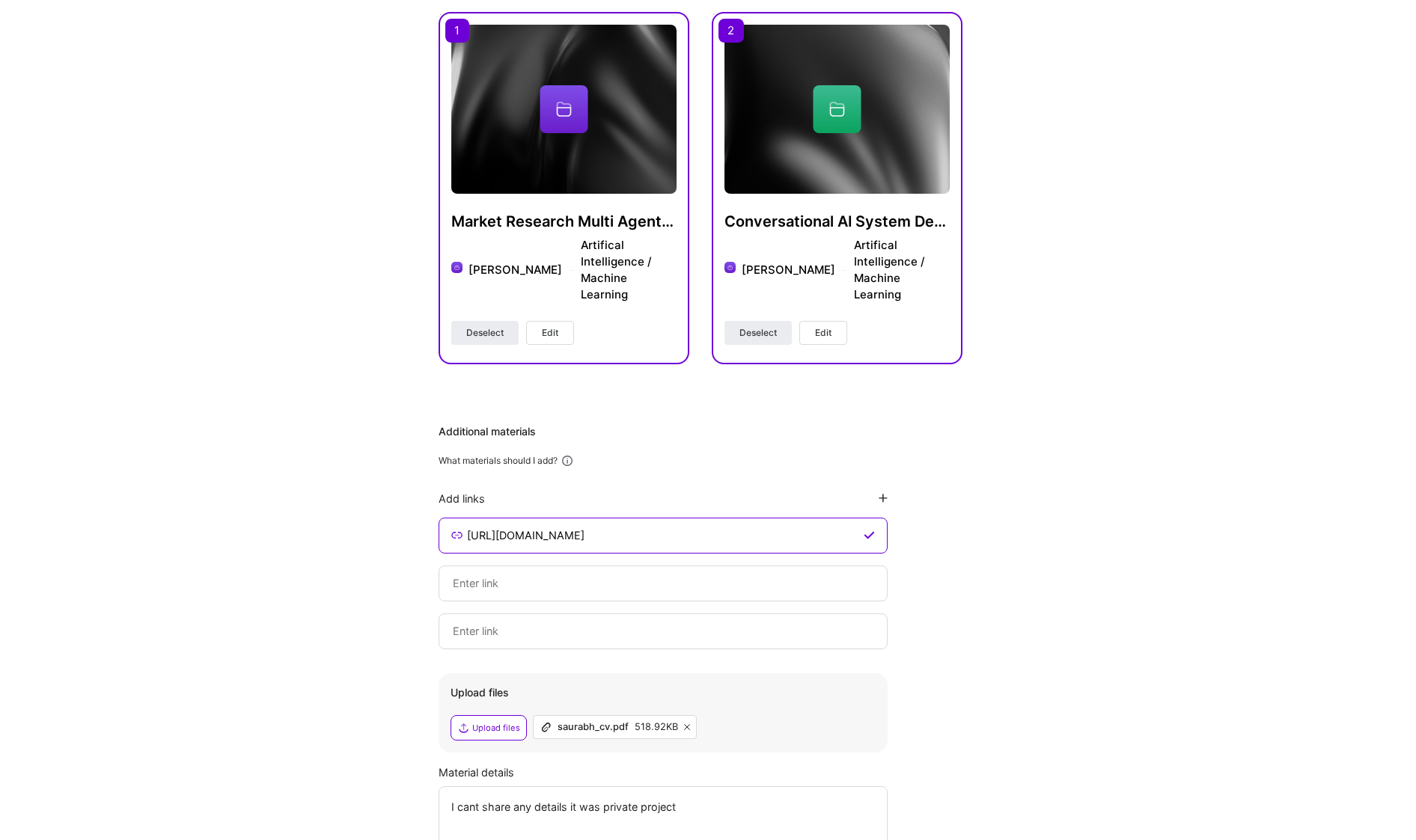
scroll to position [598, 0]
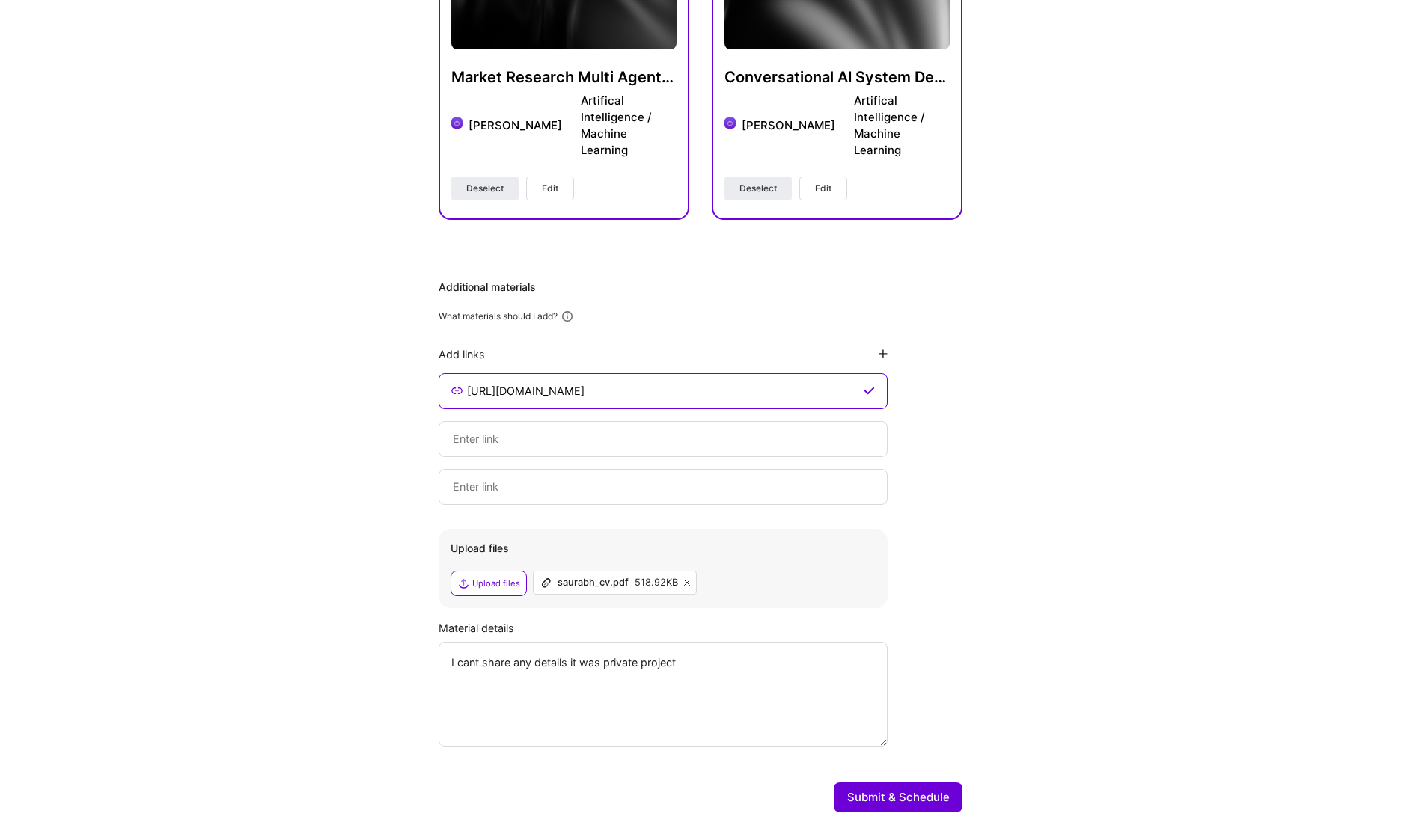
click at [934, 783] on button "Submit & Schedule" at bounding box center [898, 797] width 129 height 30
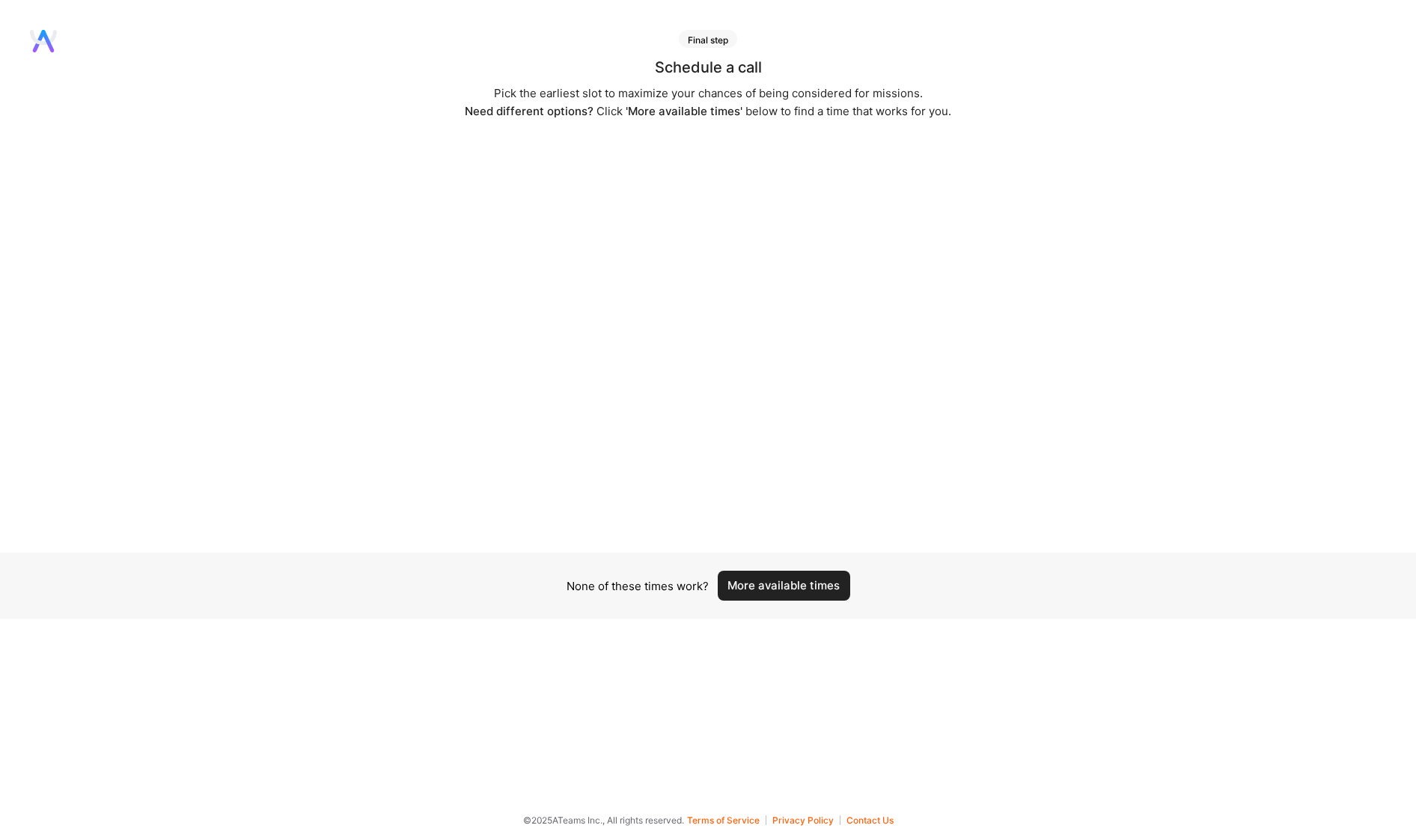
click at [779, 583] on button "More available times" at bounding box center [784, 585] width 132 height 30
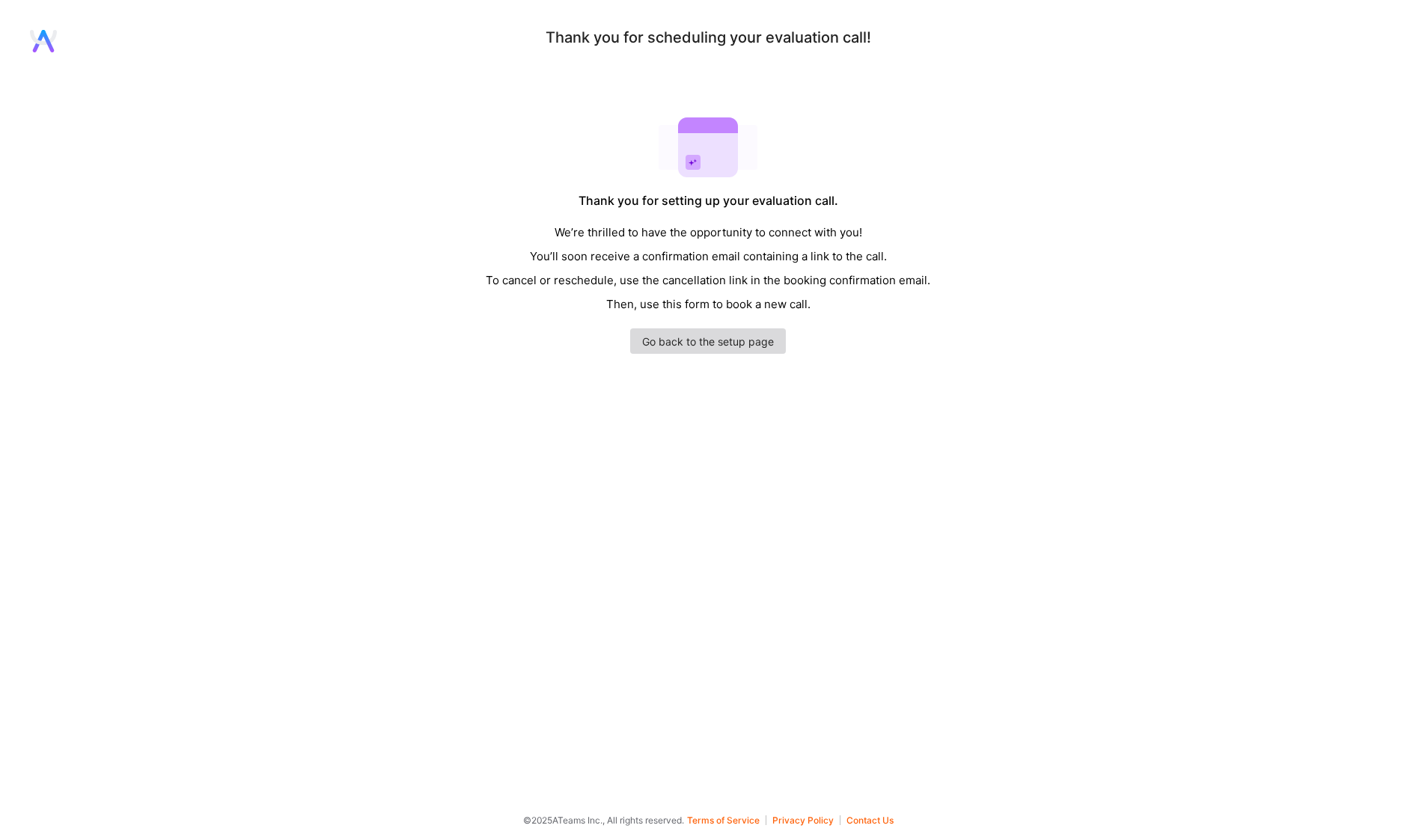
click at [703, 347] on link "Go back to the setup page" at bounding box center [708, 341] width 156 height 25
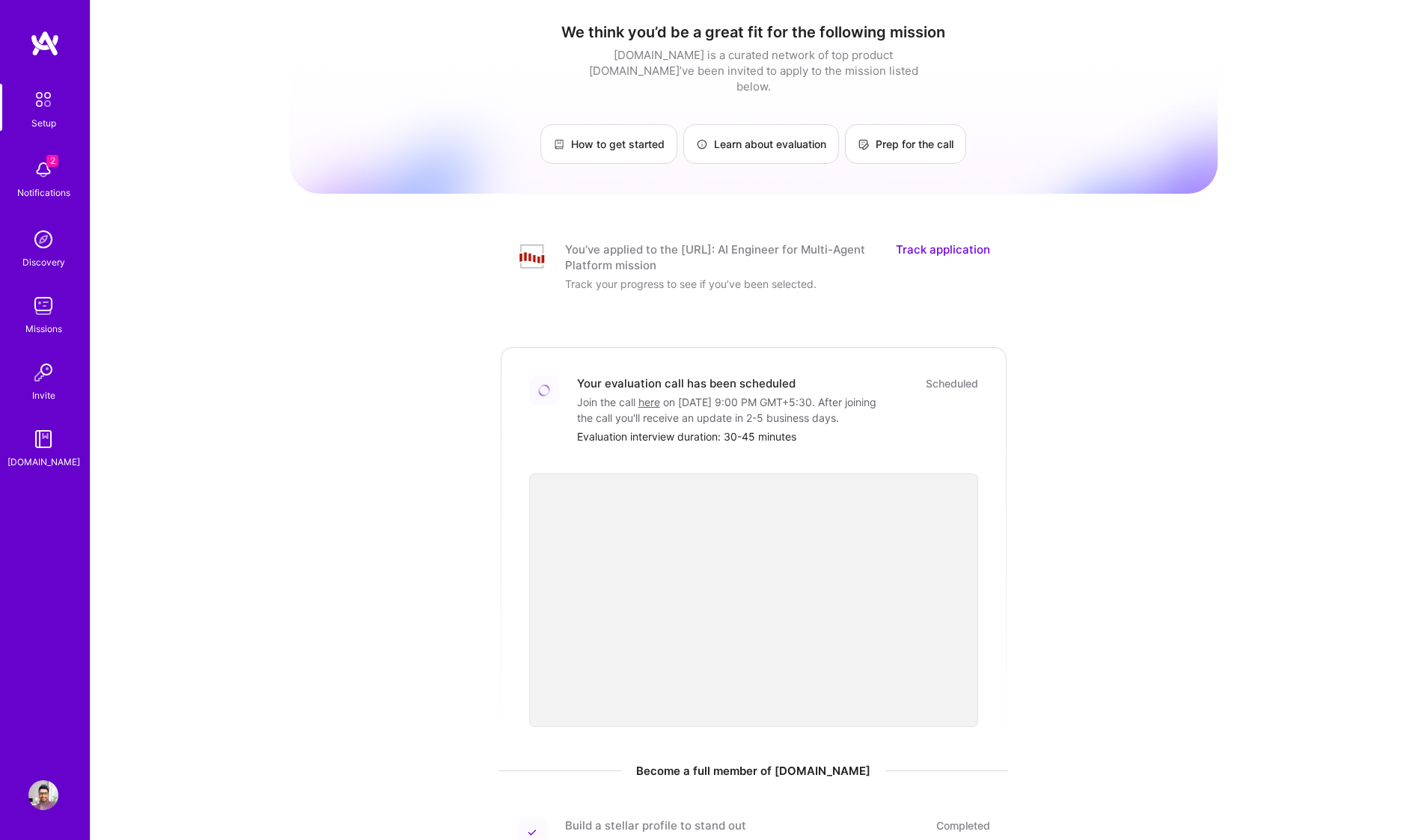
click at [53, 181] on img at bounding box center [44, 170] width 30 height 30
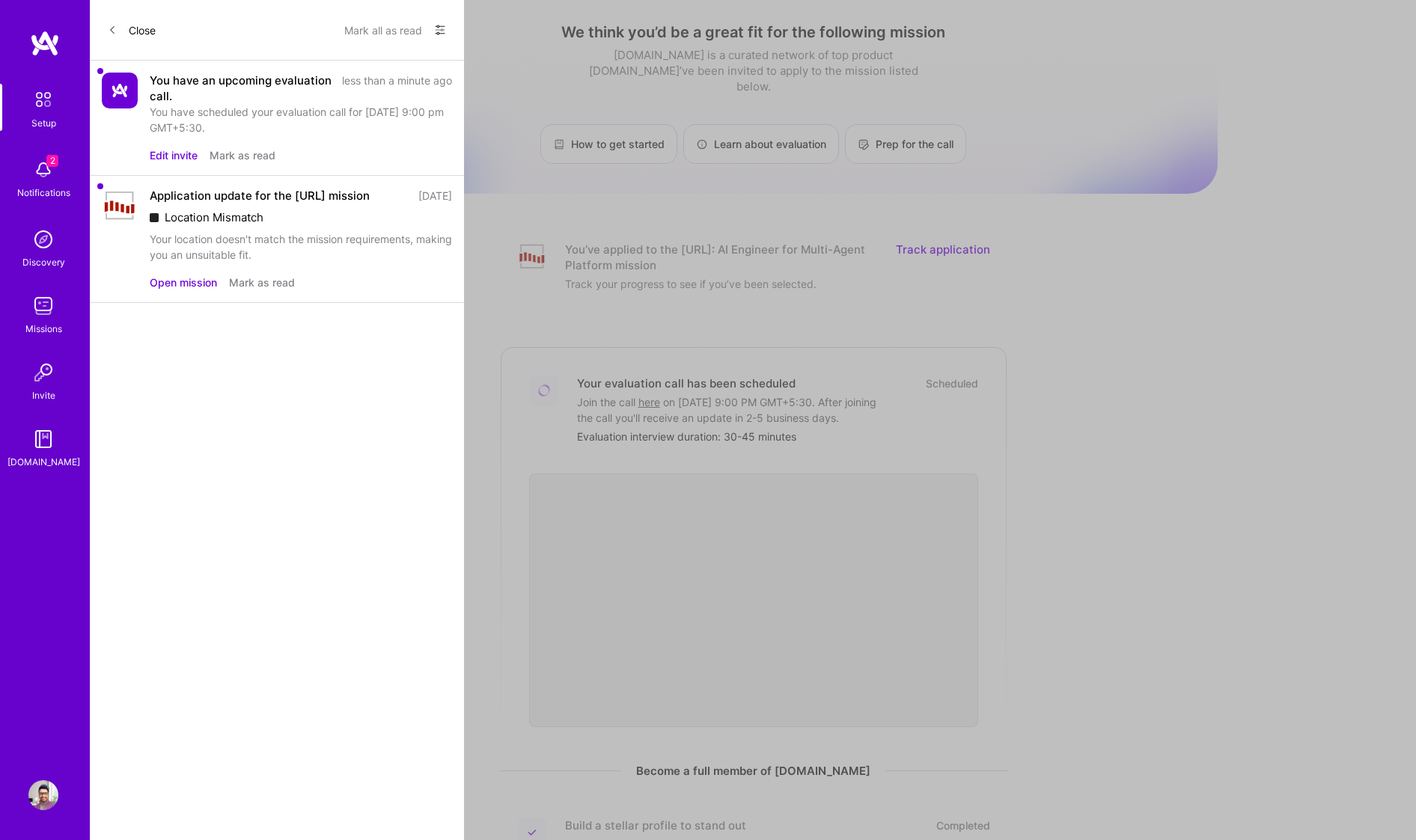
click at [269, 291] on button "Mark as read" at bounding box center [262, 282] width 66 height 16
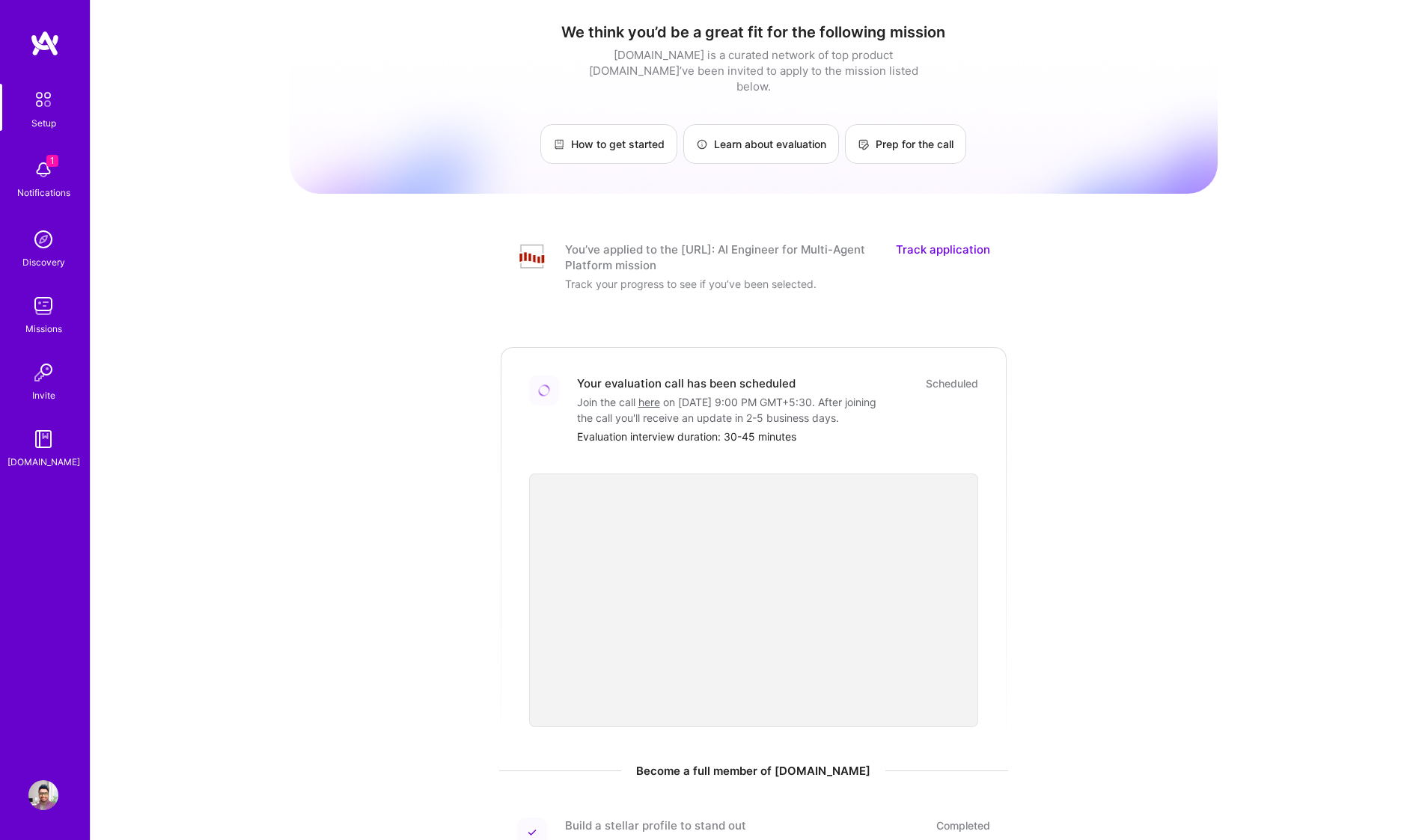
click at [37, 172] on div "Setup 1 Notifications Discovery Missions Invite [DOMAIN_NAME]" at bounding box center [44, 277] width 90 height 386
click at [39, 63] on div "Setup 1 Notifications Discovery Missions Invite [DOMAIN_NAME]" at bounding box center [44, 394] width 90 height 729
click at [48, 311] on img at bounding box center [44, 305] width 30 height 30
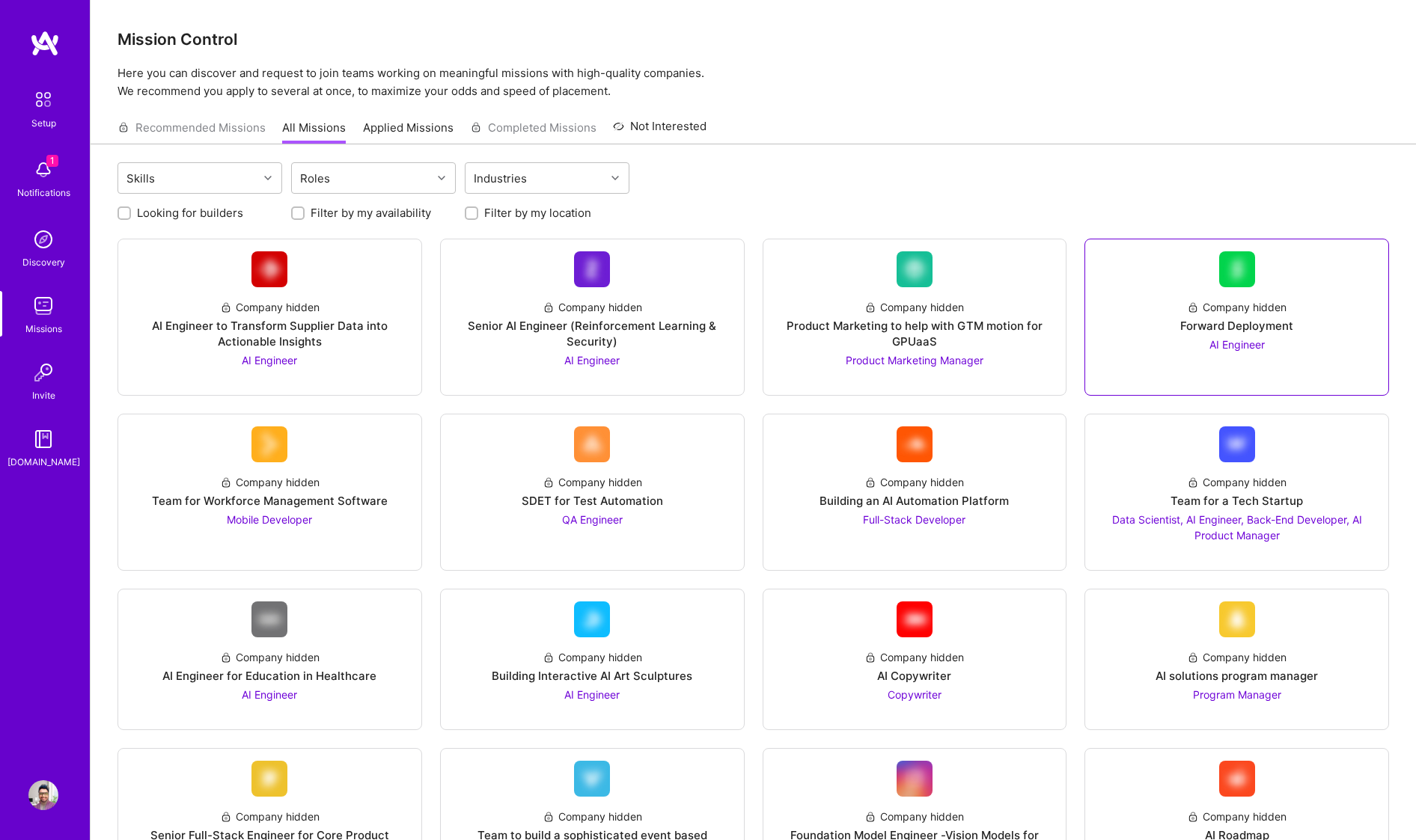
click at [1270, 342] on div "Company hidden Forward Deployment AI Engineer" at bounding box center [1237, 319] width 279 height 65
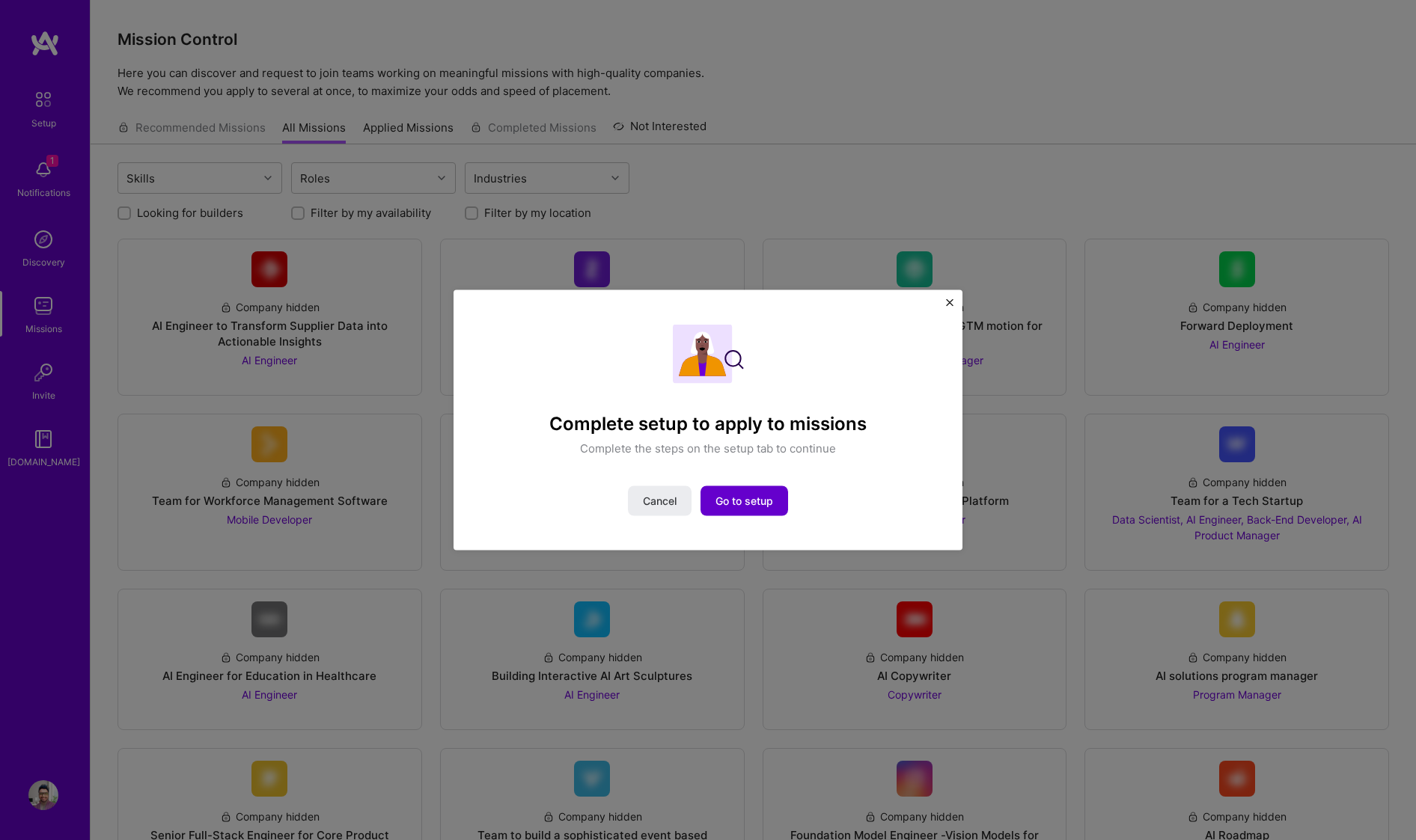
click at [760, 501] on span "Go to setup" at bounding box center [744, 501] width 57 height 15
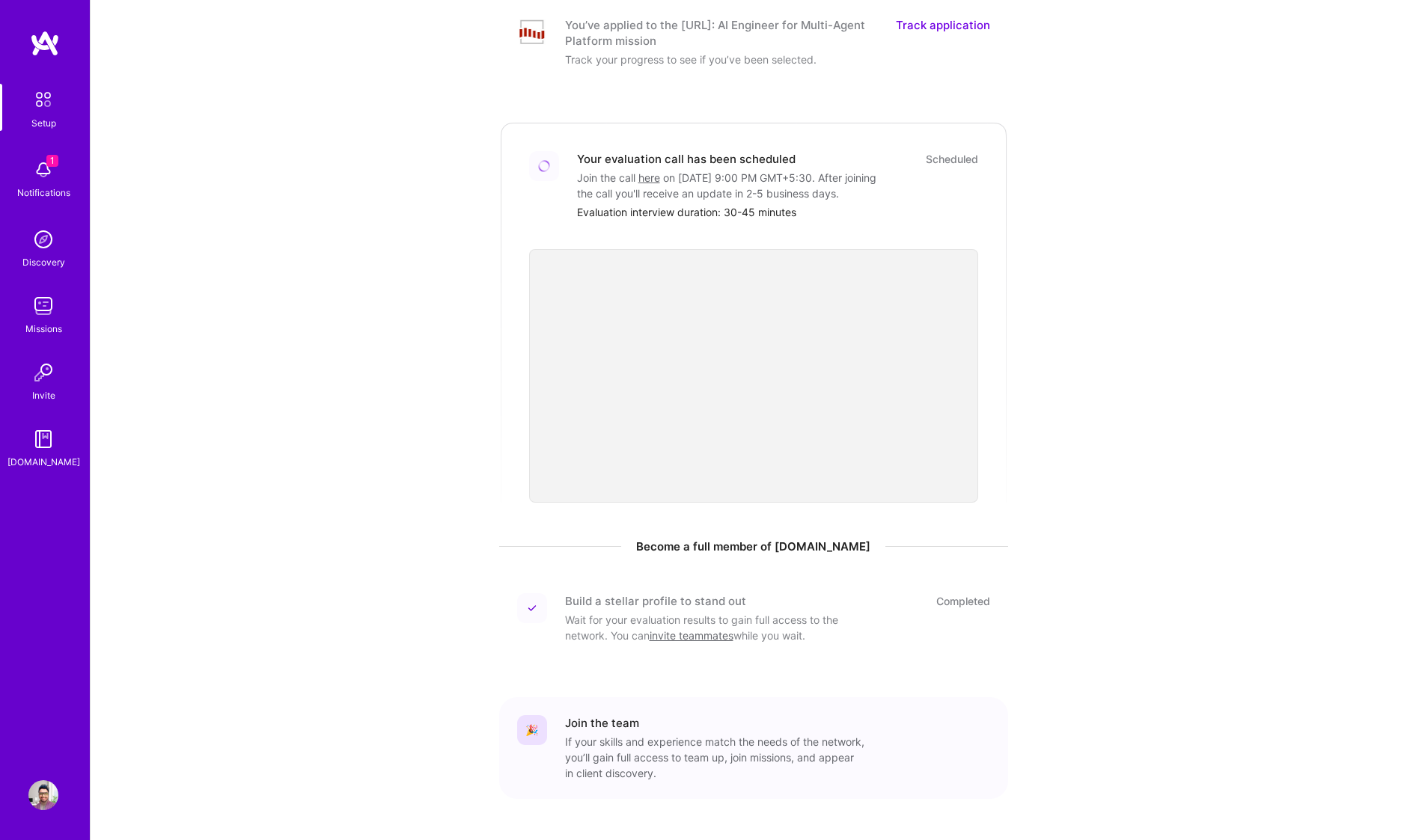
scroll to position [265, 0]
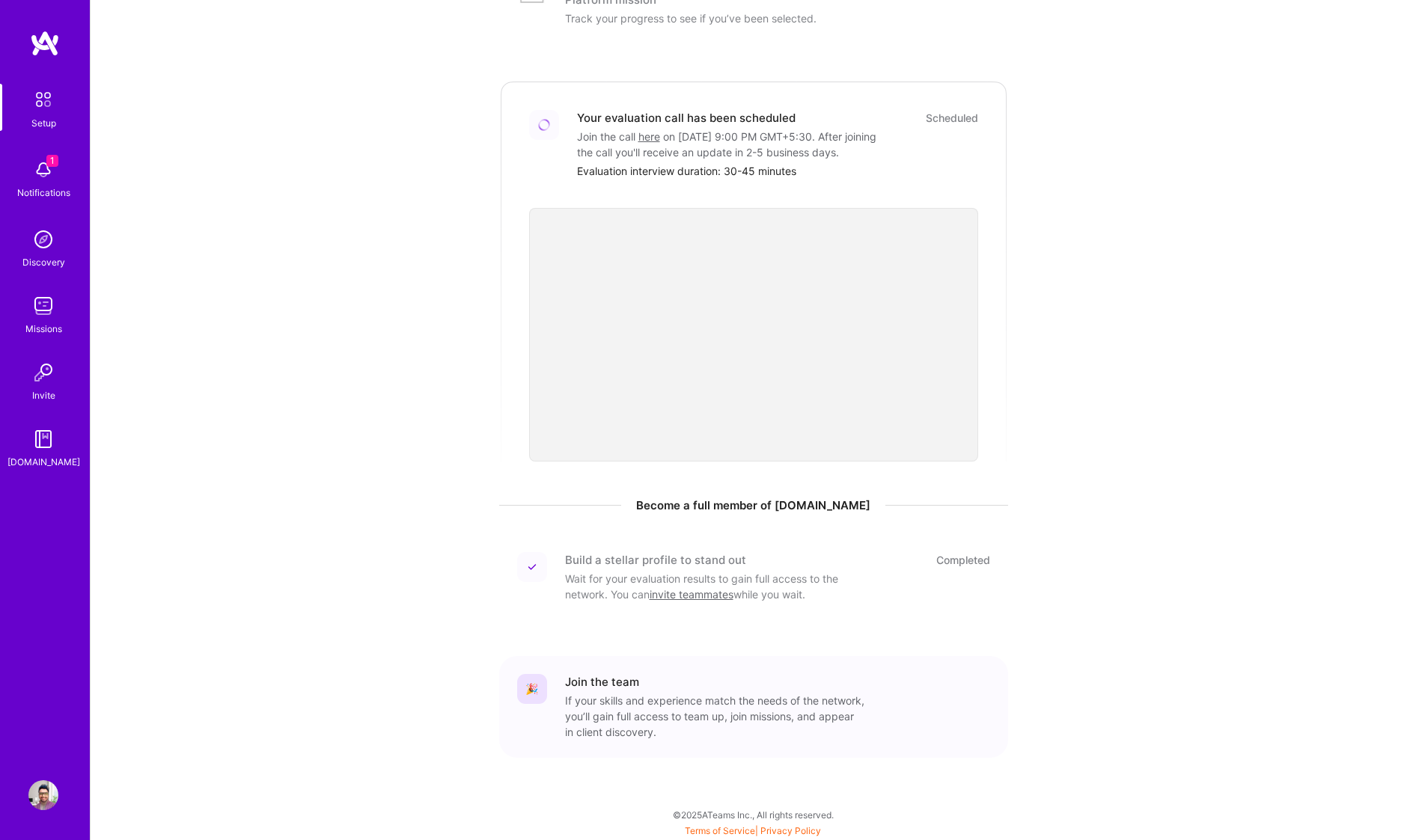
click at [641, 723] on div "If your skills and experience match the needs of the network, you’ll gain full …" at bounding box center [715, 716] width 299 height 47
click at [1117, 286] on div "We think you’d be a great fit for the following mission [DOMAIN_NAME] is a cura…" at bounding box center [754, 287] width 928 height 1084
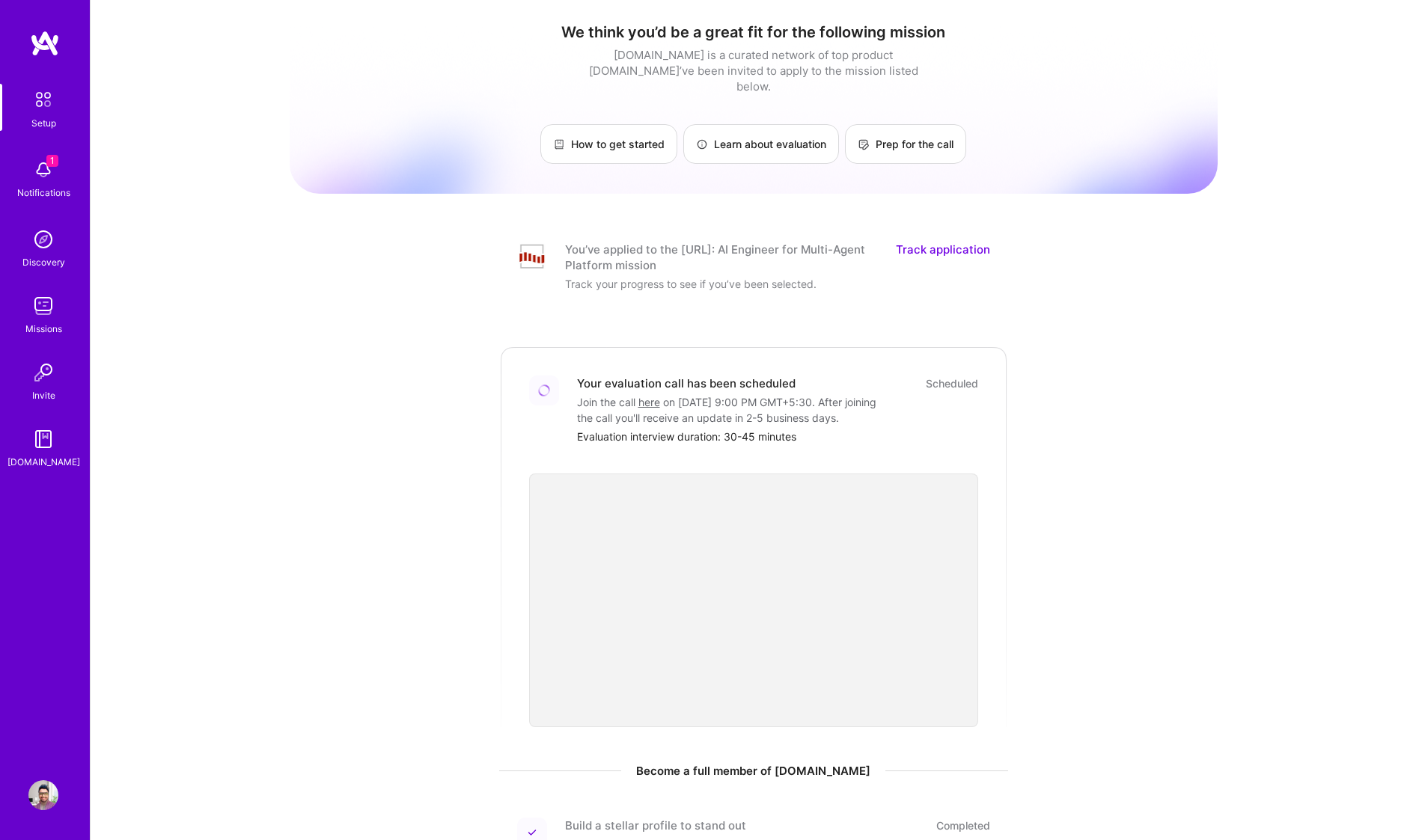
click at [56, 53] on img at bounding box center [44, 43] width 30 height 27
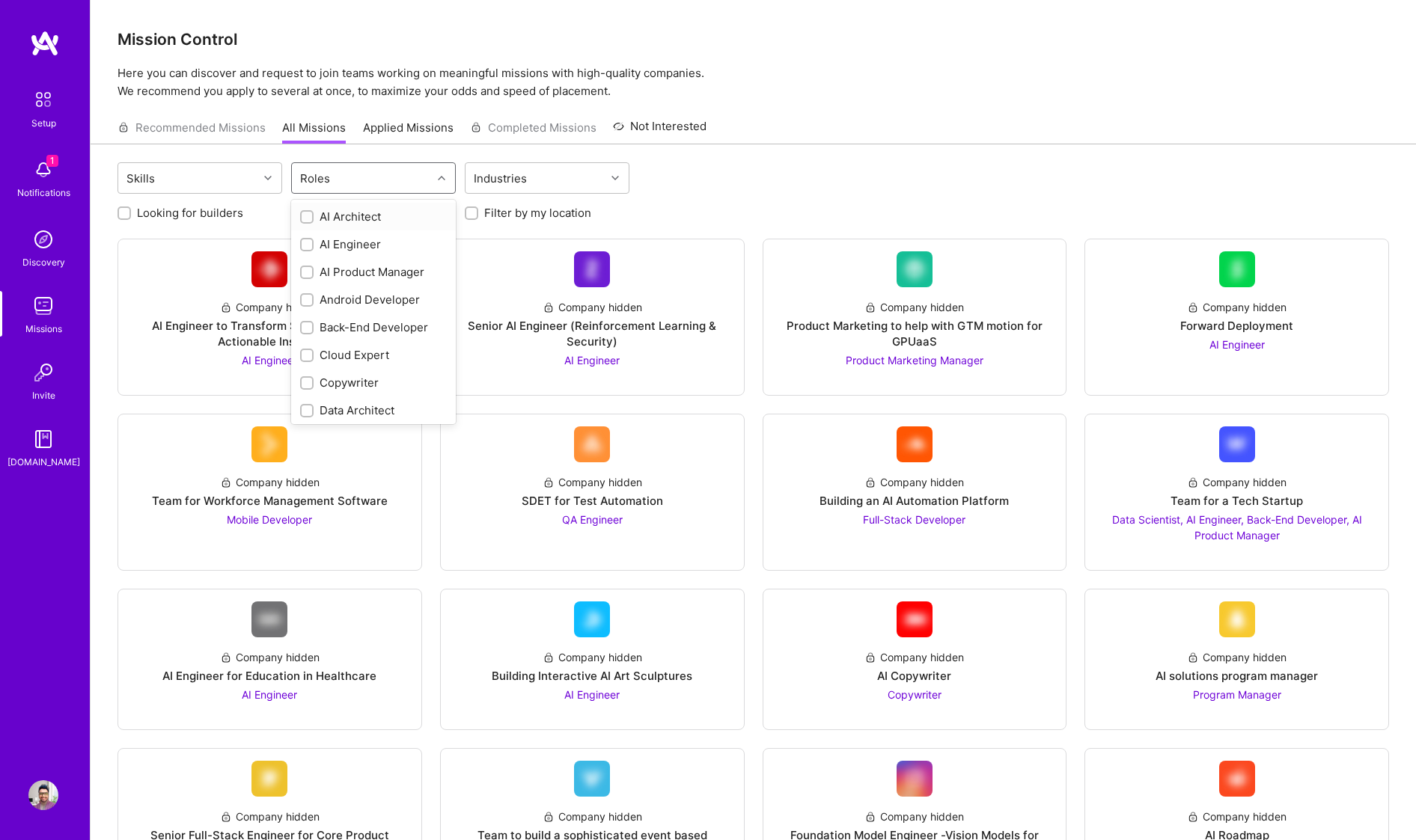
click at [342, 186] on div "Roles" at bounding box center [361, 178] width 140 height 30
click at [353, 238] on div "AI Engineer" at bounding box center [373, 244] width 147 height 16
checkbox input "true"
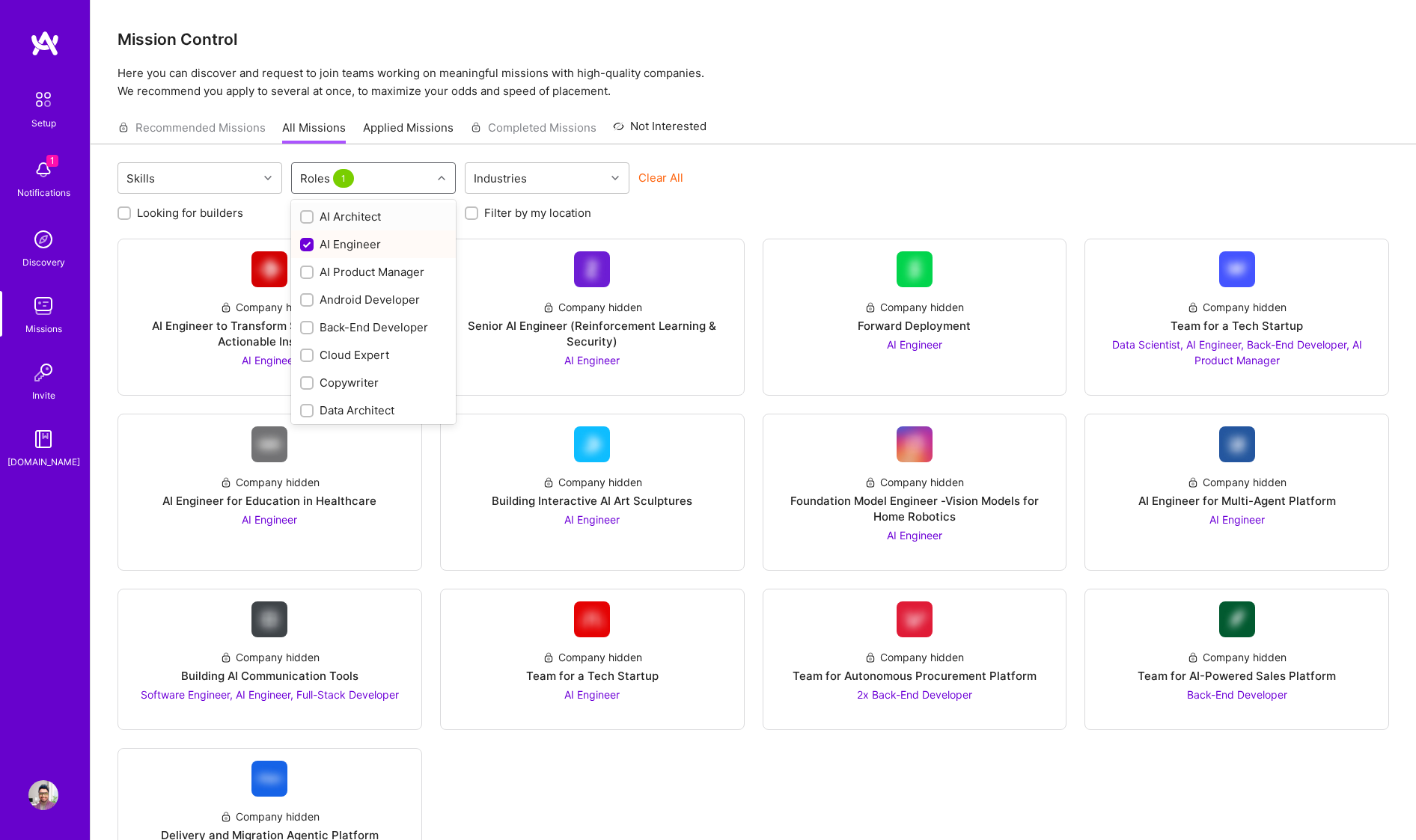
click at [360, 209] on div "AI Architect" at bounding box center [373, 216] width 147 height 16
checkbox input "true"
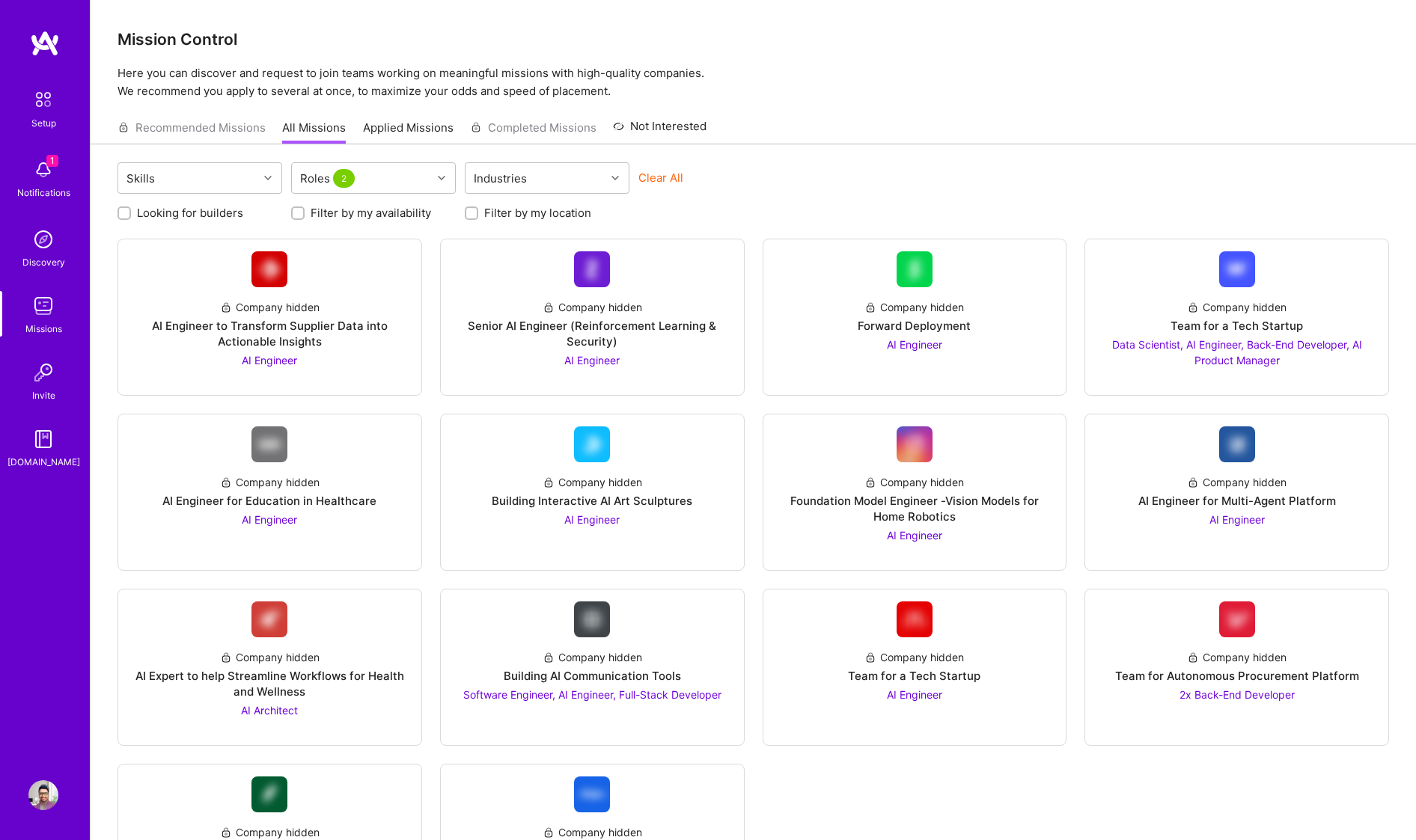
click at [813, 191] on div "Skills Roles 2 Industries Clear All" at bounding box center [753, 180] width 1271 height 35
click at [596, 349] on div "Company hidden Senior AI Engineer (Reinforcement Learning & Security) AI Engine…" at bounding box center [592, 328] width 279 height 80
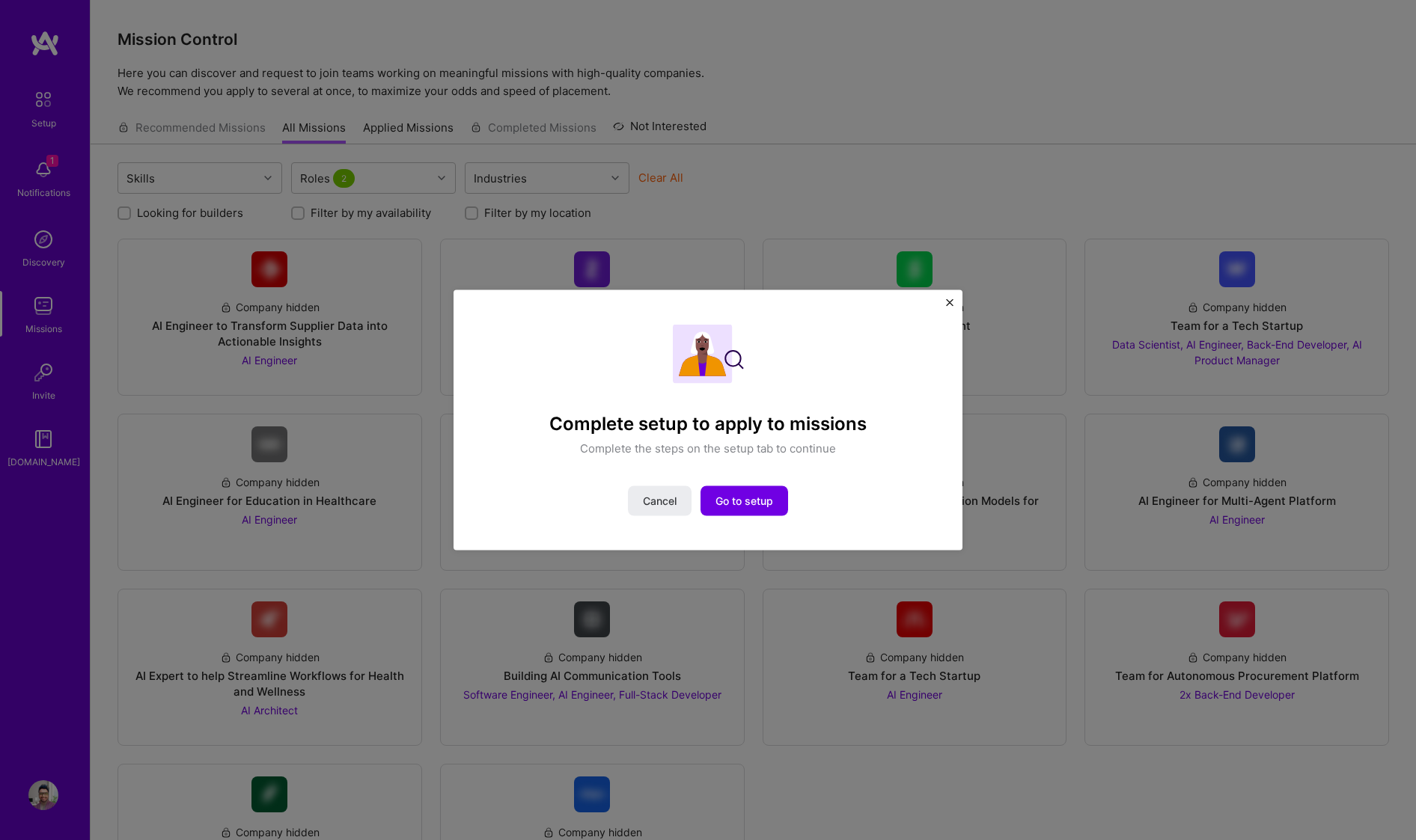
click at [921, 224] on div "Complete setup to apply to missions Complete the steps on the setup tab to cont…" at bounding box center [708, 420] width 1416 height 840
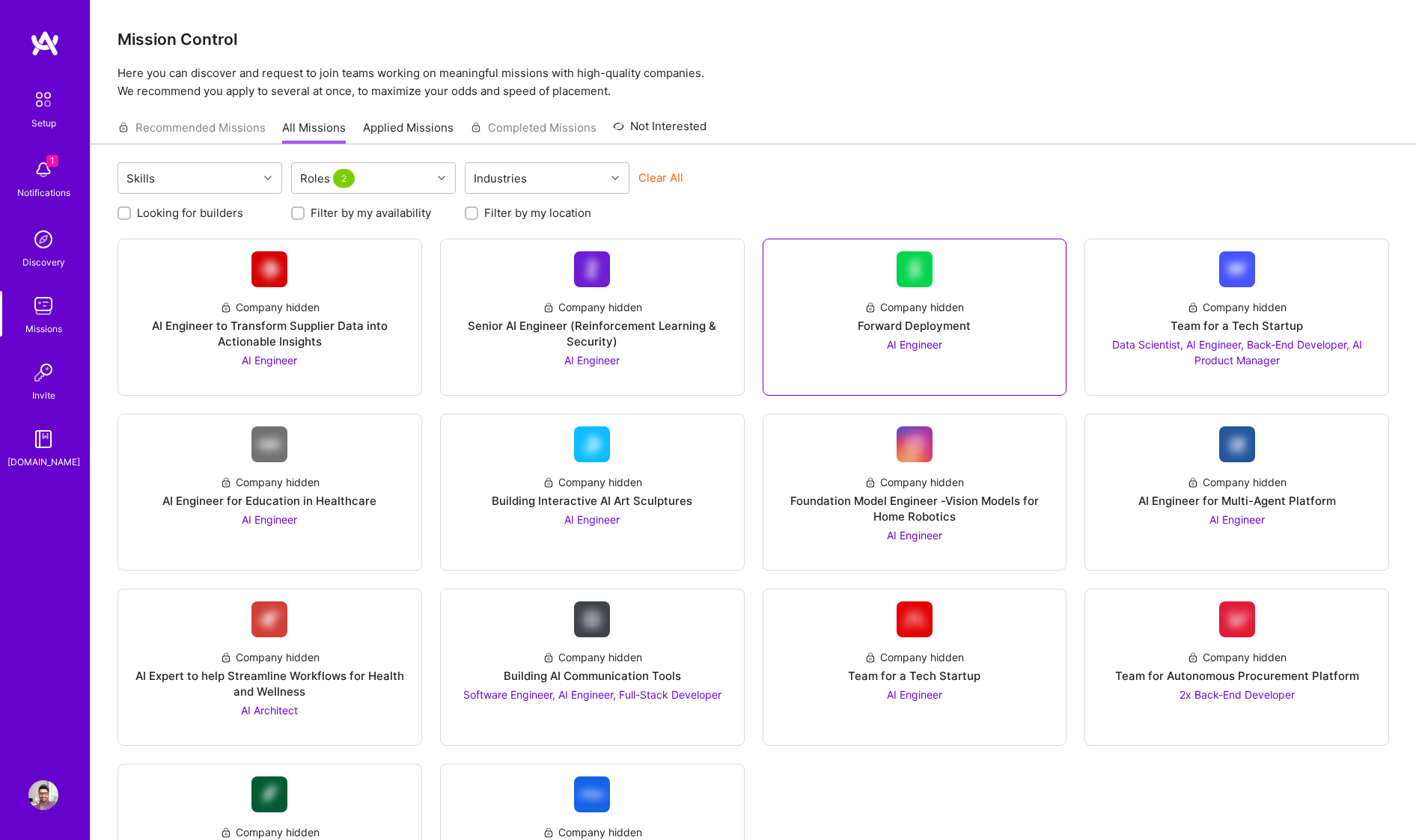
click at [910, 337] on div "AI Engineer" at bounding box center [914, 344] width 55 height 16
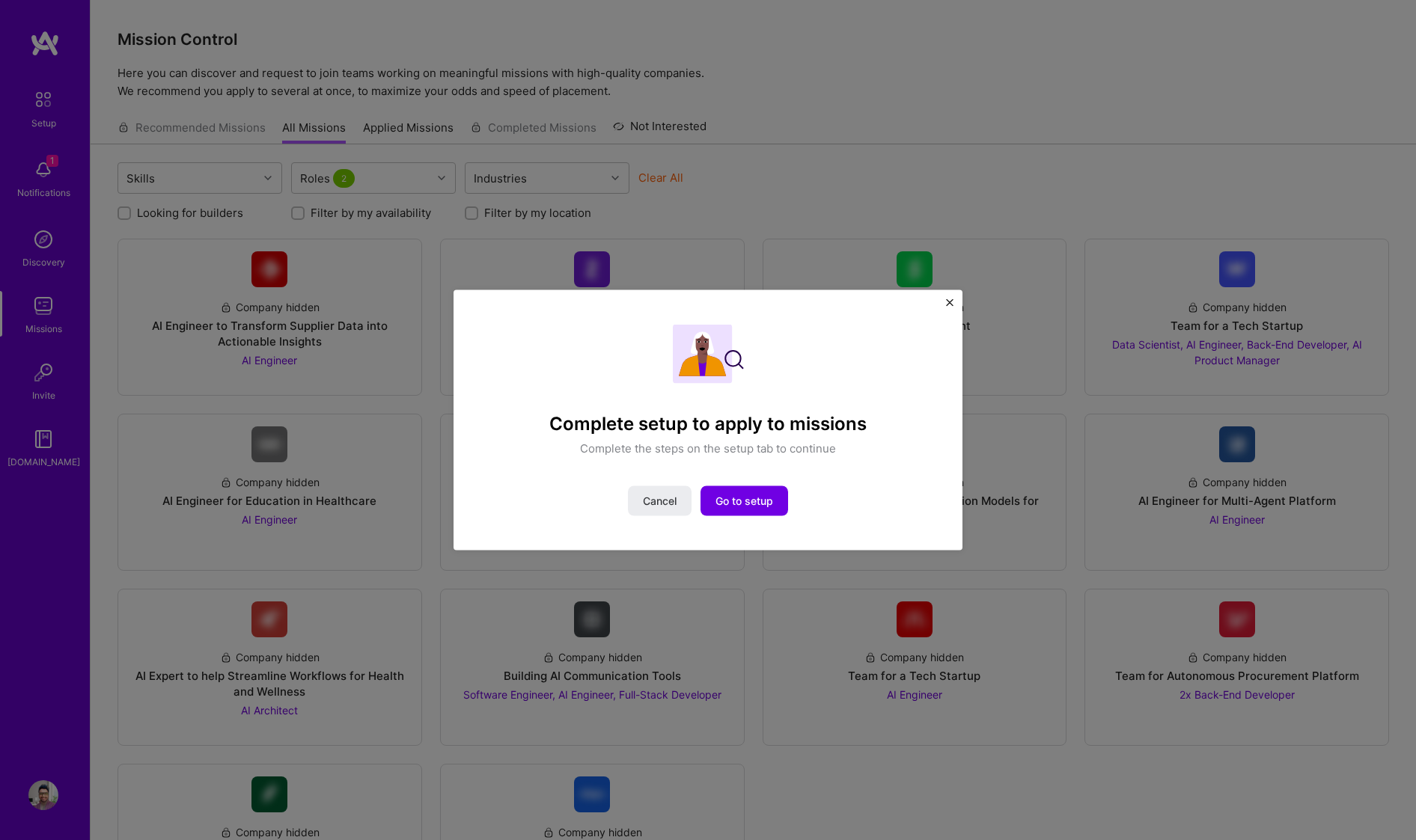
click at [952, 299] on img "Close" at bounding box center [949, 302] width 7 height 7
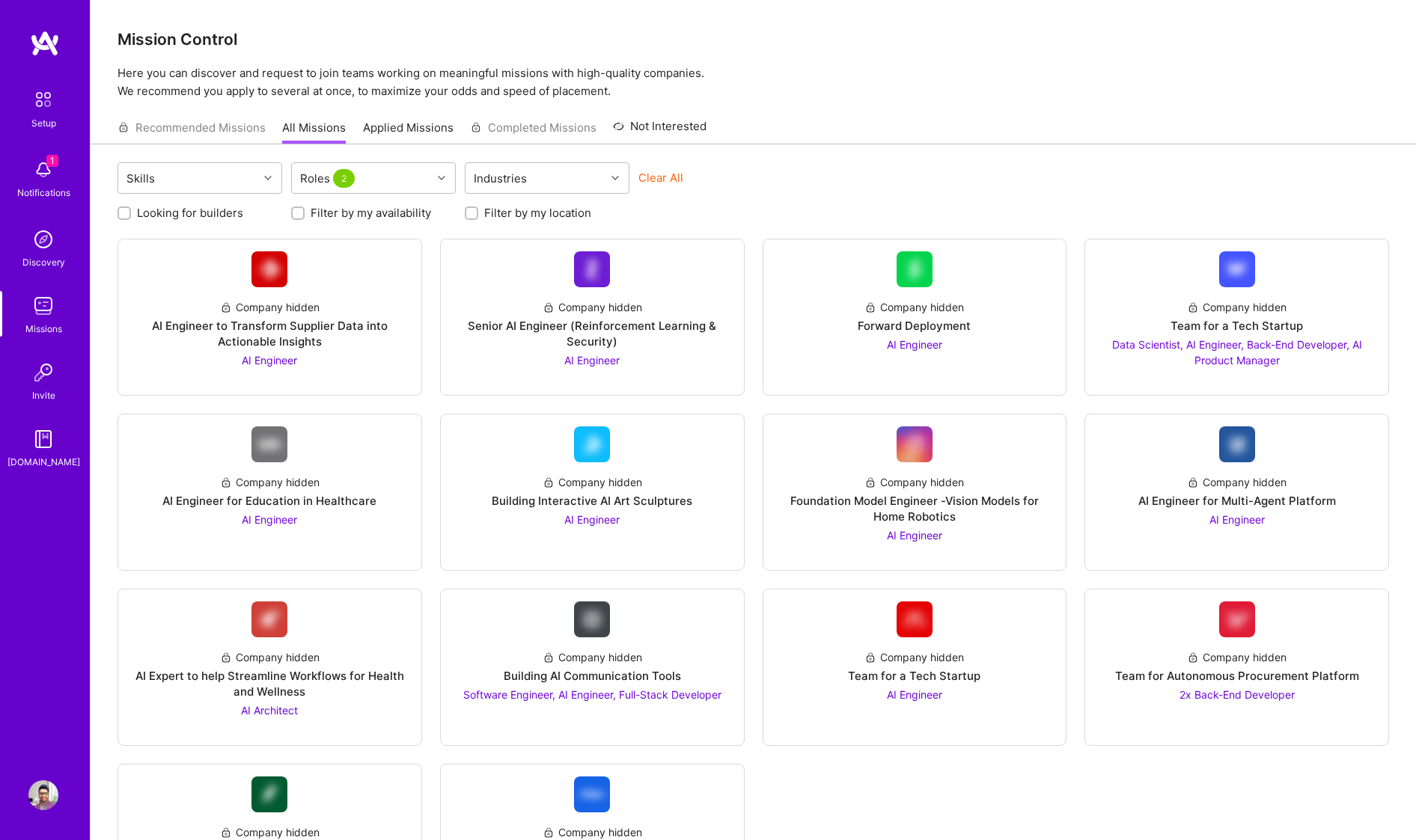
scroll to position [99, 0]
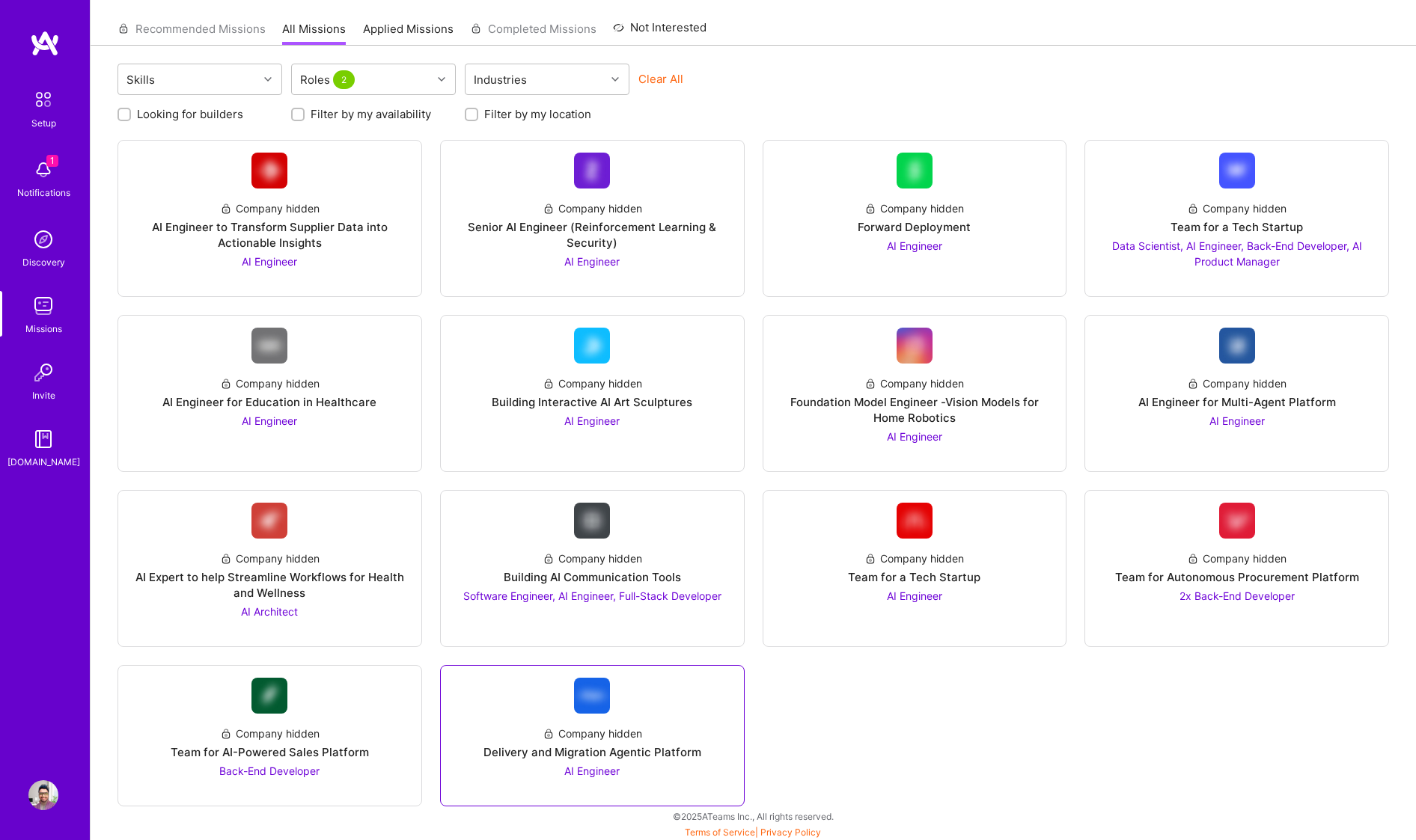
click at [625, 755] on div "Delivery and Migration Agentic Platform" at bounding box center [592, 752] width 218 height 16
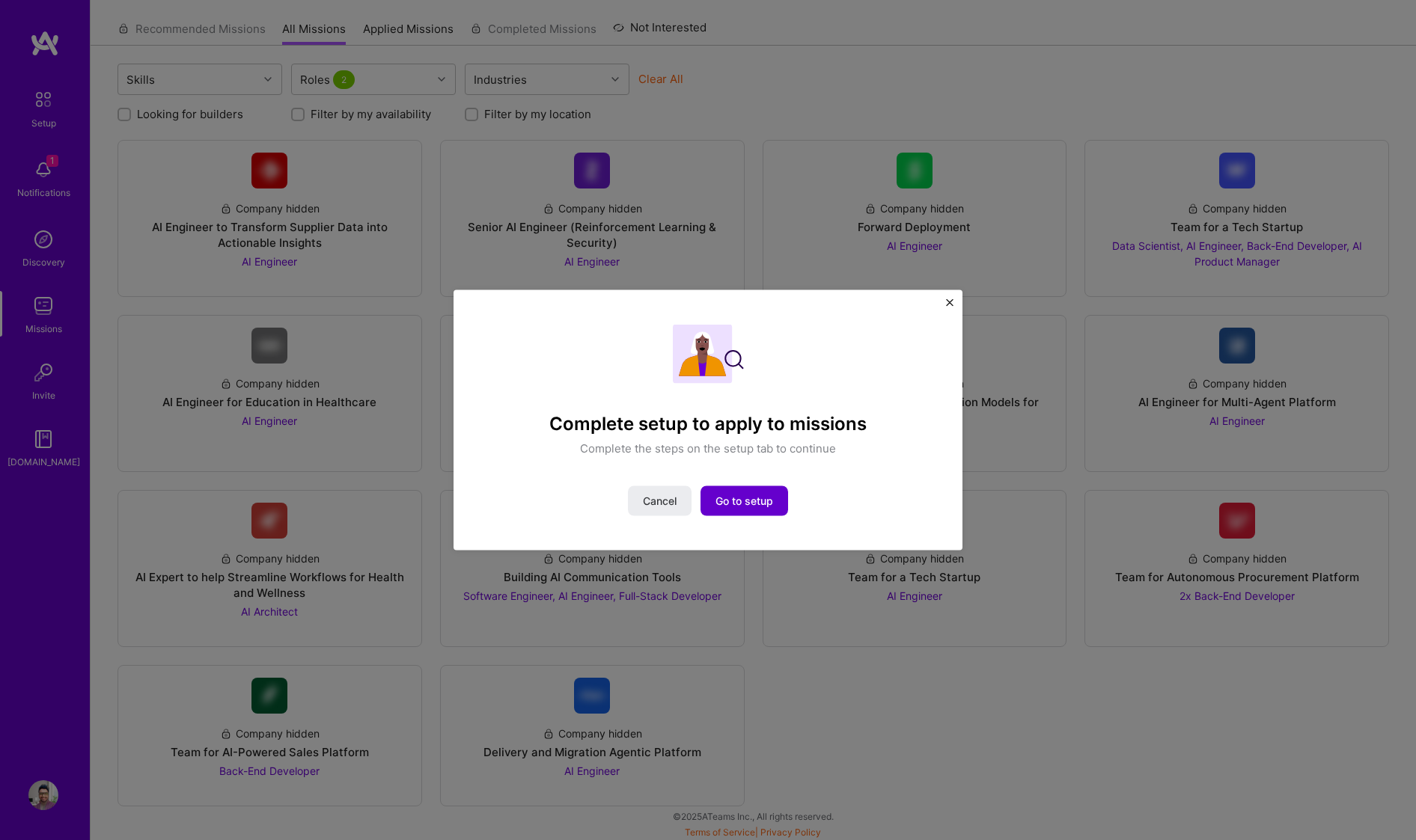
click at [729, 507] on span "Go to setup" at bounding box center [744, 501] width 57 height 15
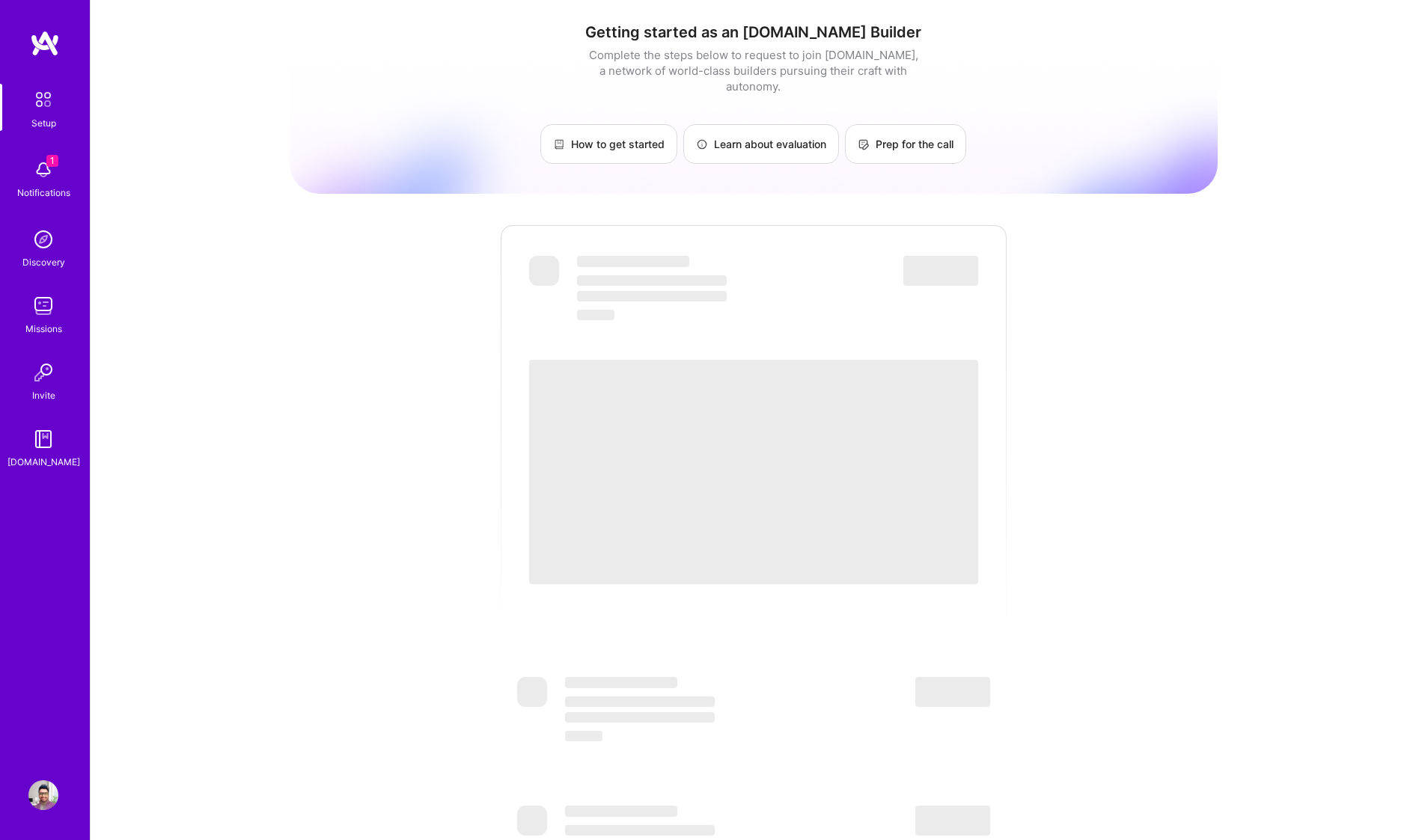
click at [40, 107] on img at bounding box center [44, 99] width 31 height 31
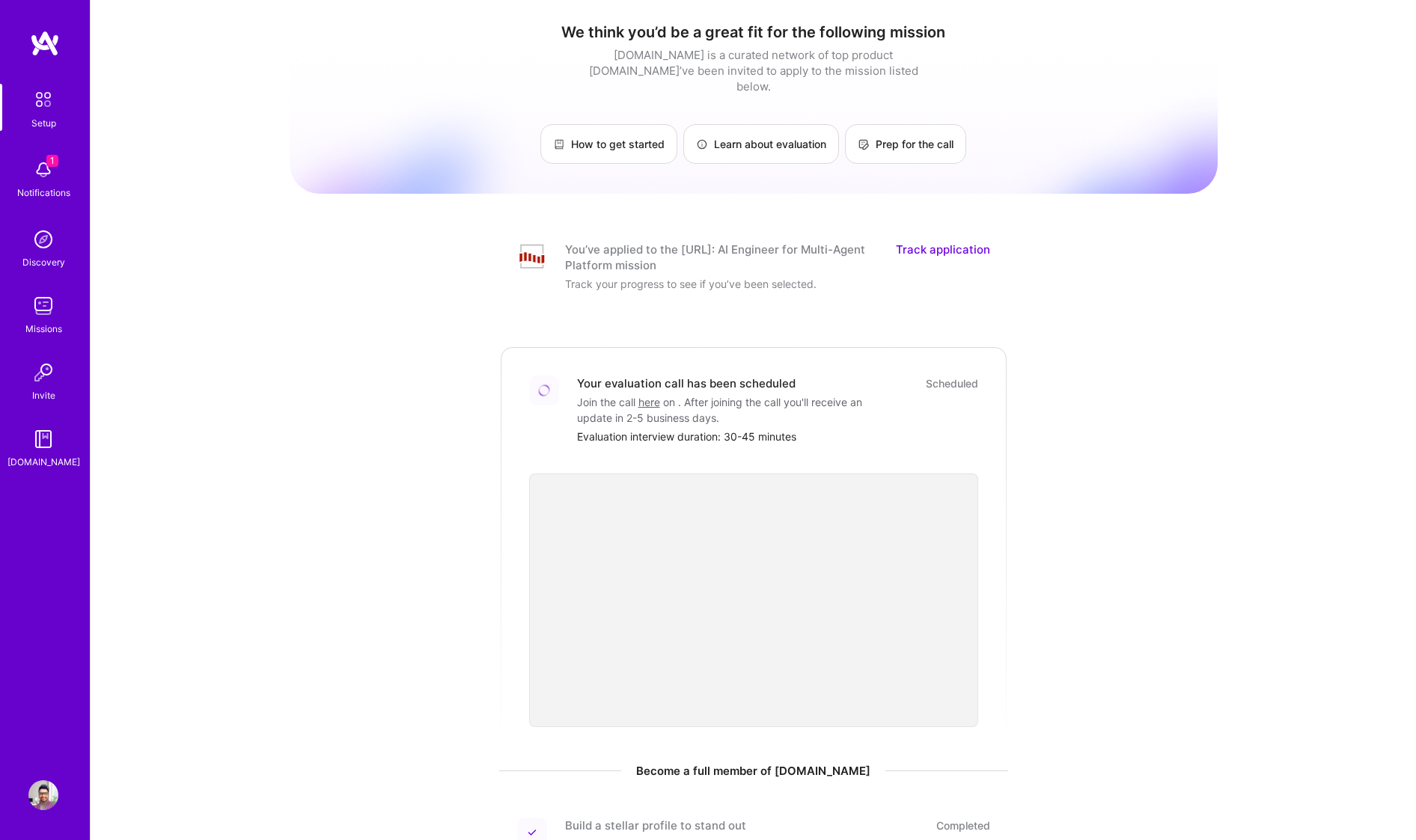
click at [923, 241] on link "Track application" at bounding box center [943, 257] width 94 height 31
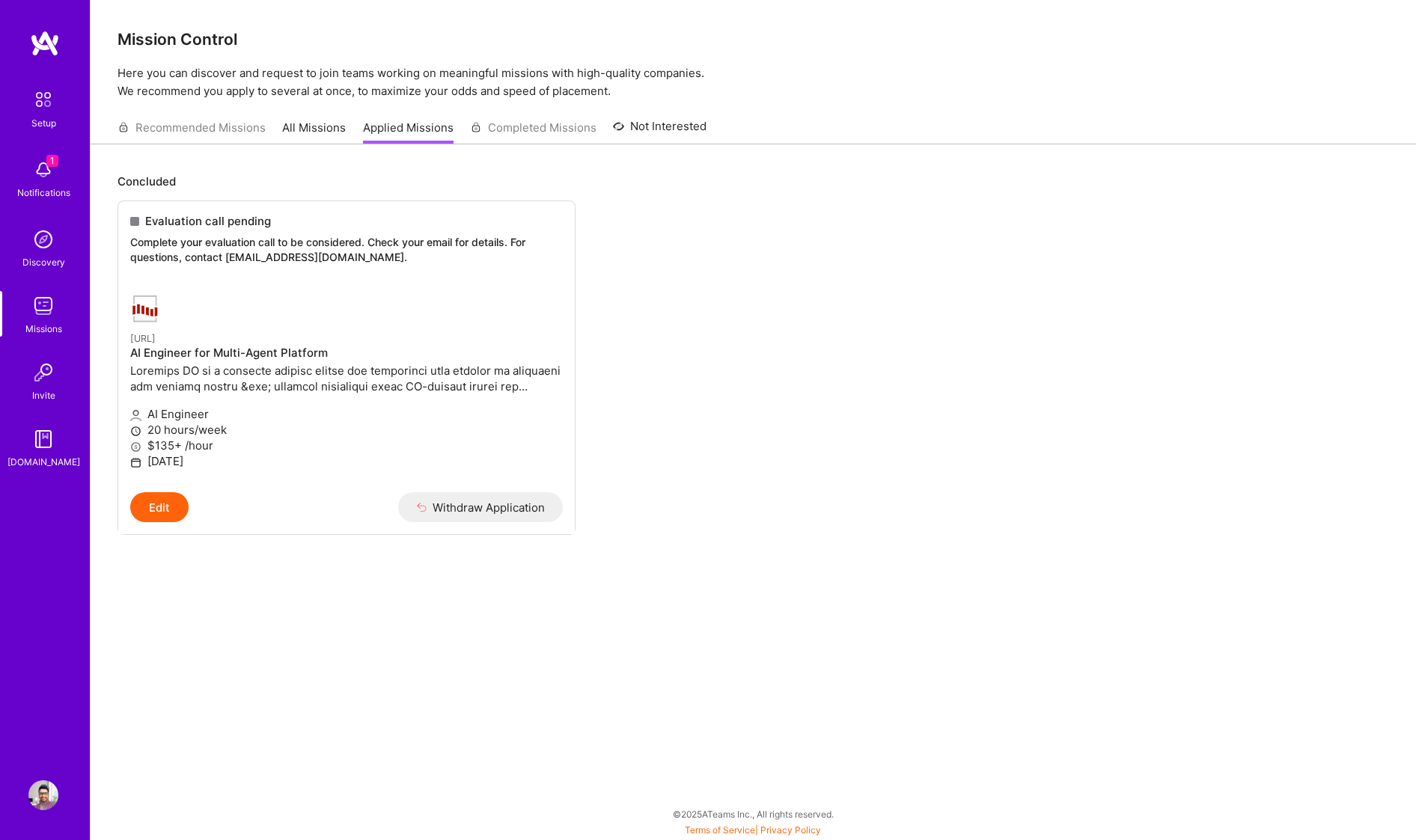
click at [324, 125] on link "All Missions" at bounding box center [314, 132] width 63 height 25
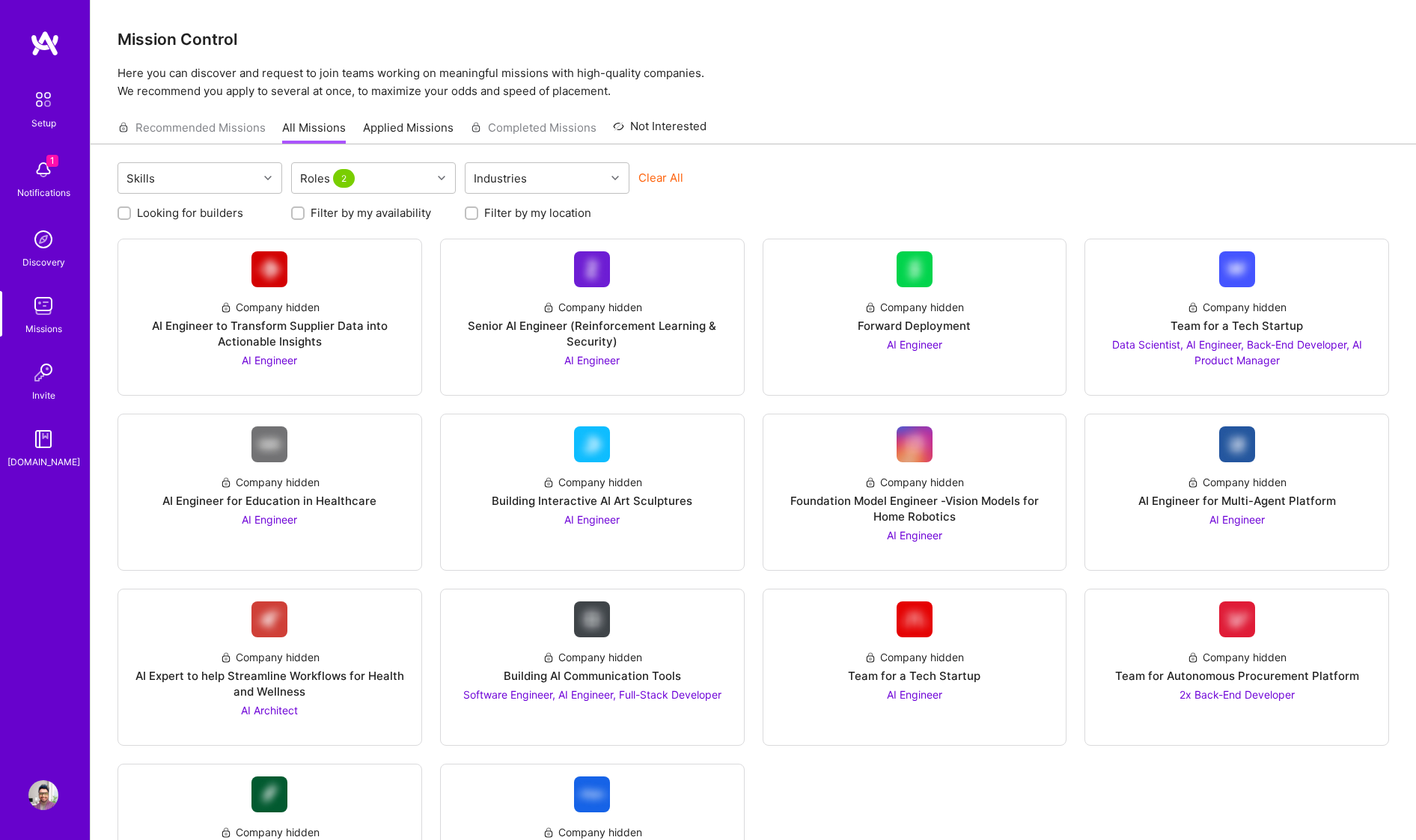
click at [48, 108] on img at bounding box center [44, 99] width 31 height 31
